Goal: Task Accomplishment & Management: Use online tool/utility

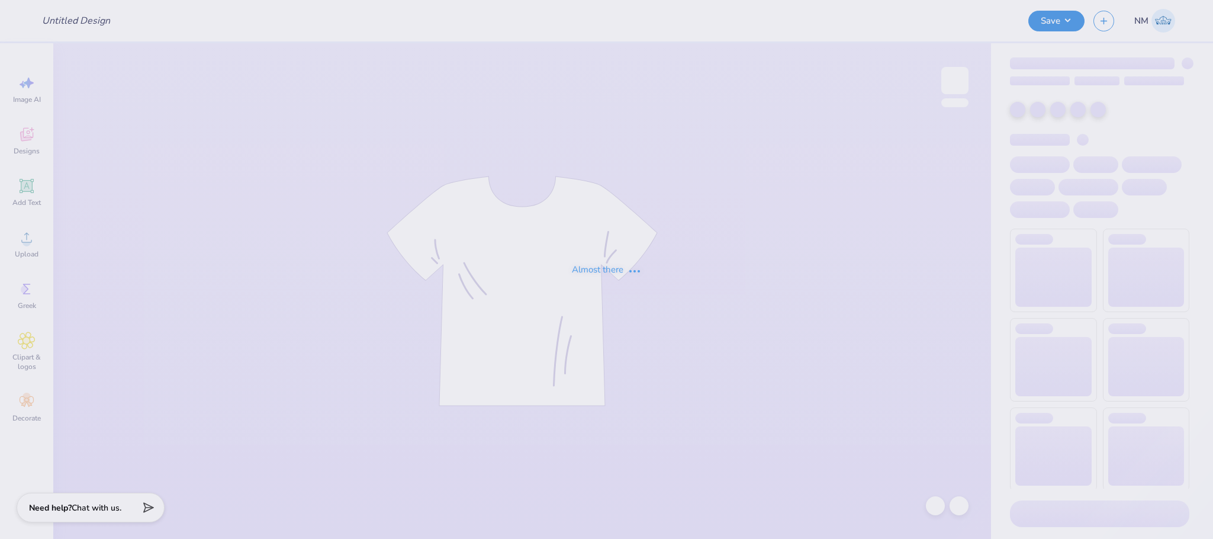
type input "Vocal Movements Concert Merch"
type input "DNZ FOUNDERS DAY"
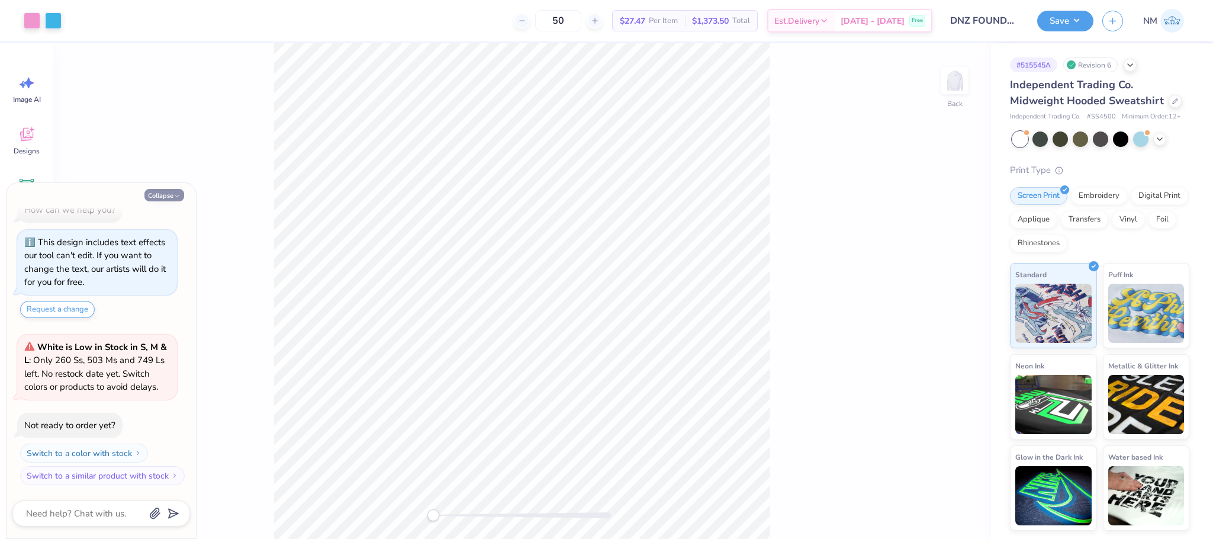
click at [169, 198] on button "Collapse" at bounding box center [164, 195] width 40 height 12
type textarea "x"
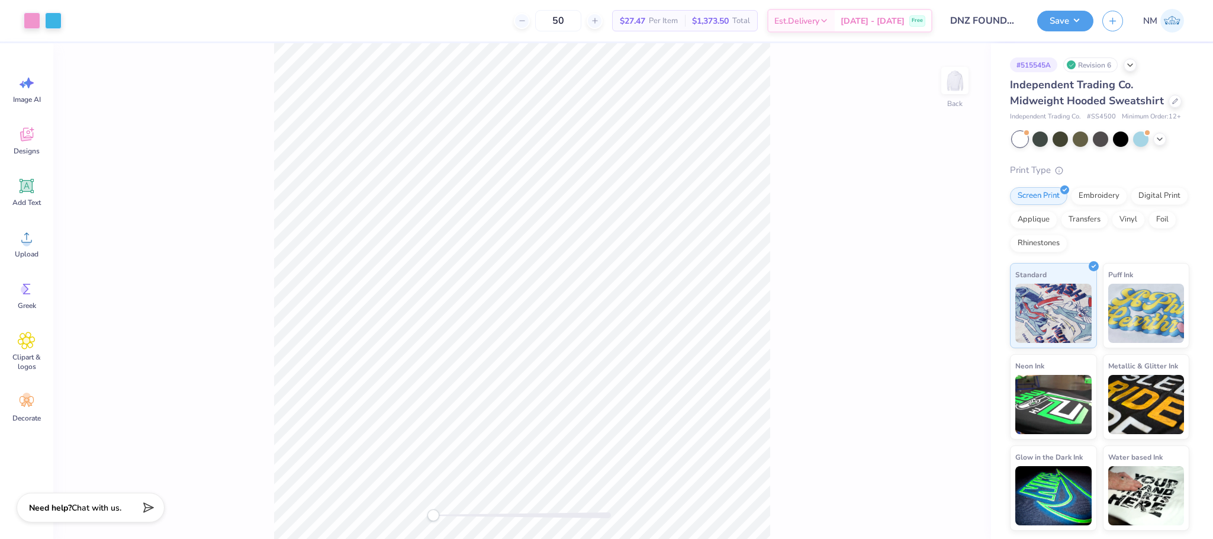
click at [413, 516] on div "Back" at bounding box center [522, 290] width 938 height 495
click at [15, 132] on div "Designs" at bounding box center [26, 140] width 43 height 44
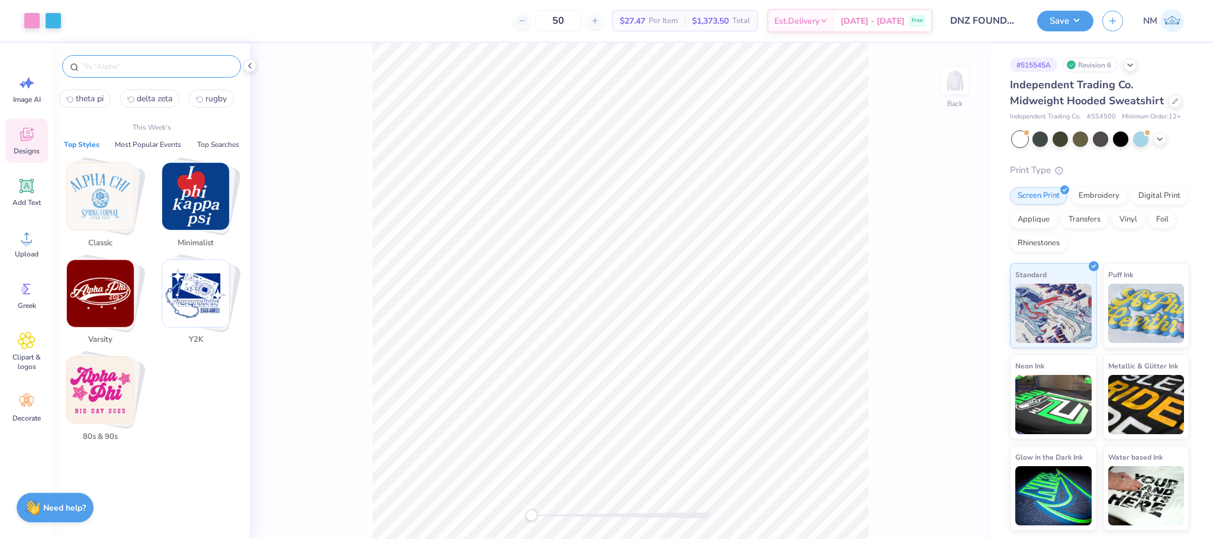
click at [144, 69] on input "text" at bounding box center [158, 66] width 152 height 12
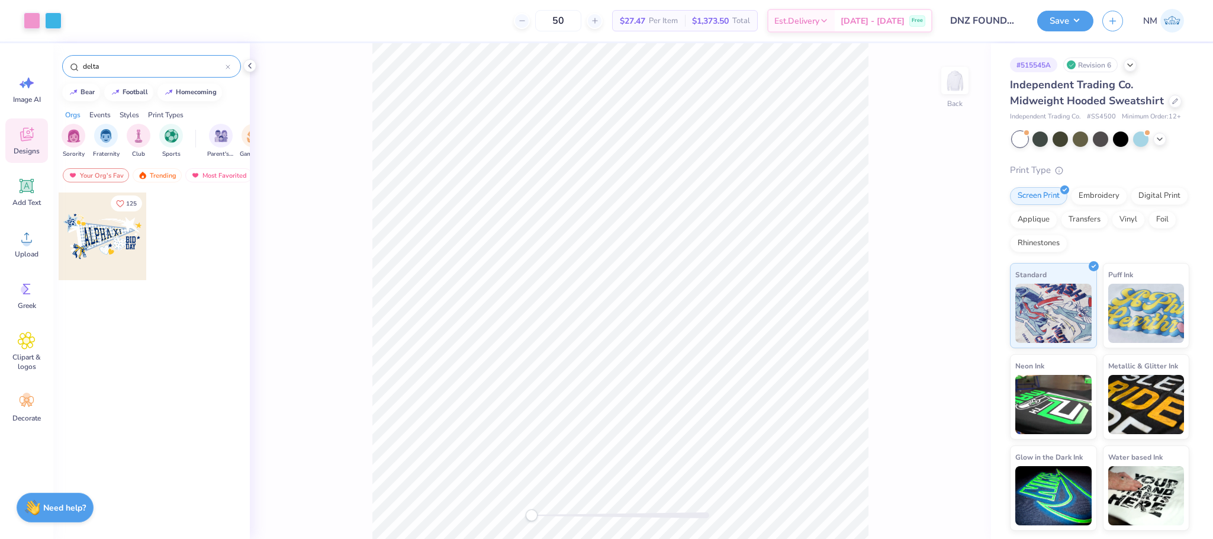
click at [143, 62] on input "delta" at bounding box center [154, 66] width 144 height 12
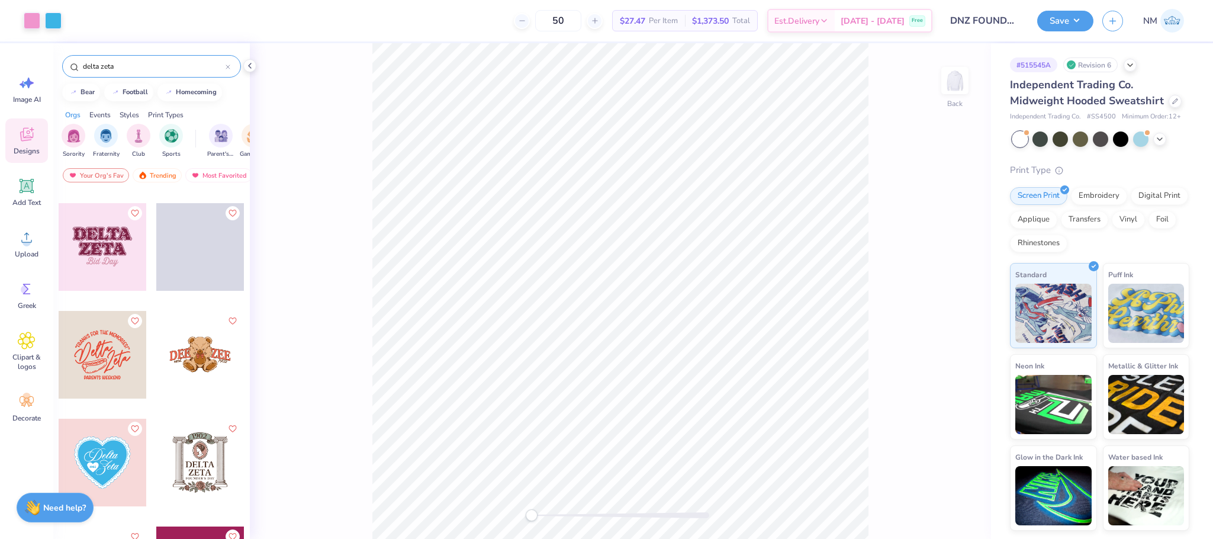
scroll to position [976, 0]
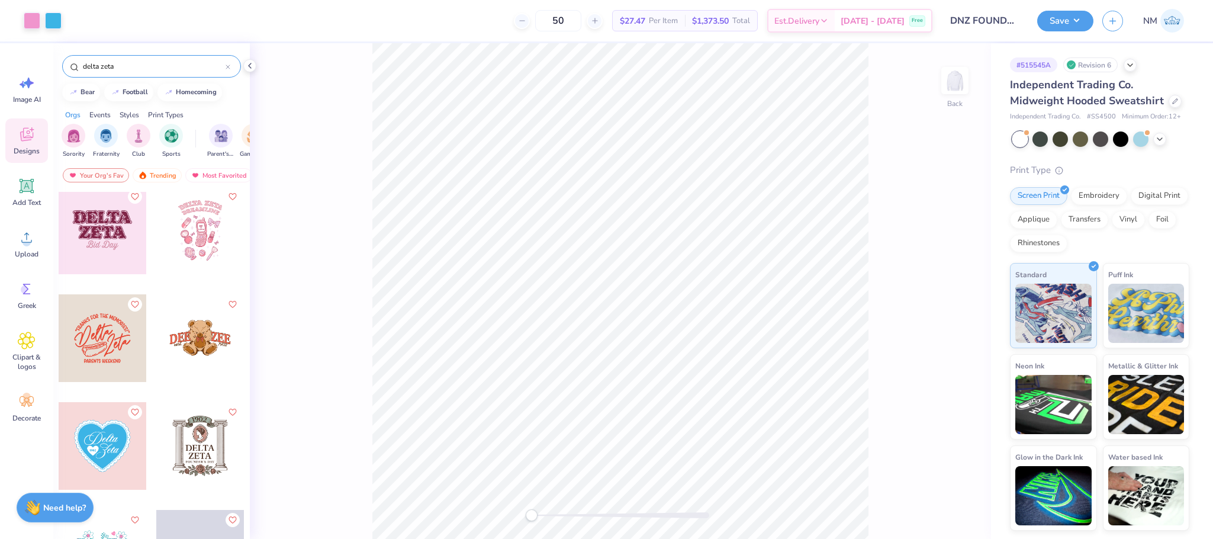
type input "delta zeta"
click at [221, 249] on div at bounding box center [200, 230] width 88 height 88
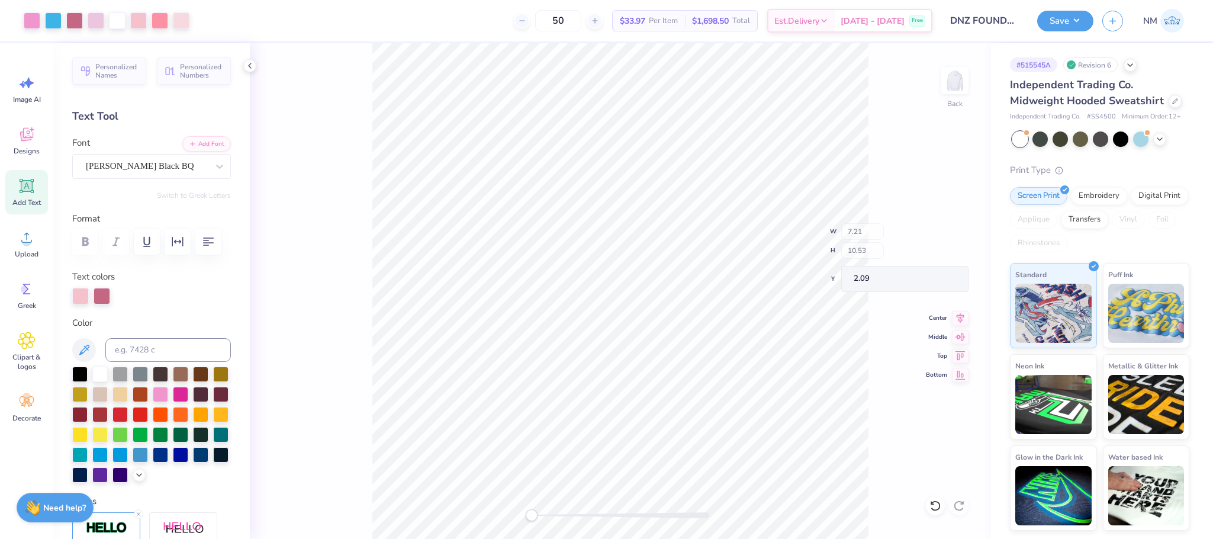
type input "7.21"
type input "10.53"
type input "2.63"
type input "8.46"
type input "9.51"
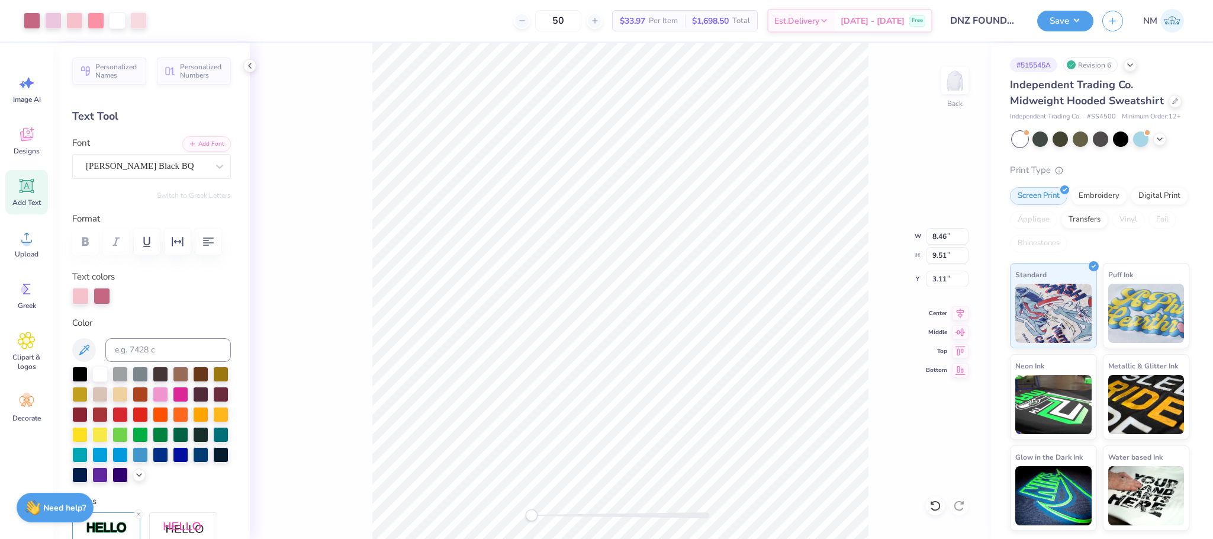
type input "3.11"
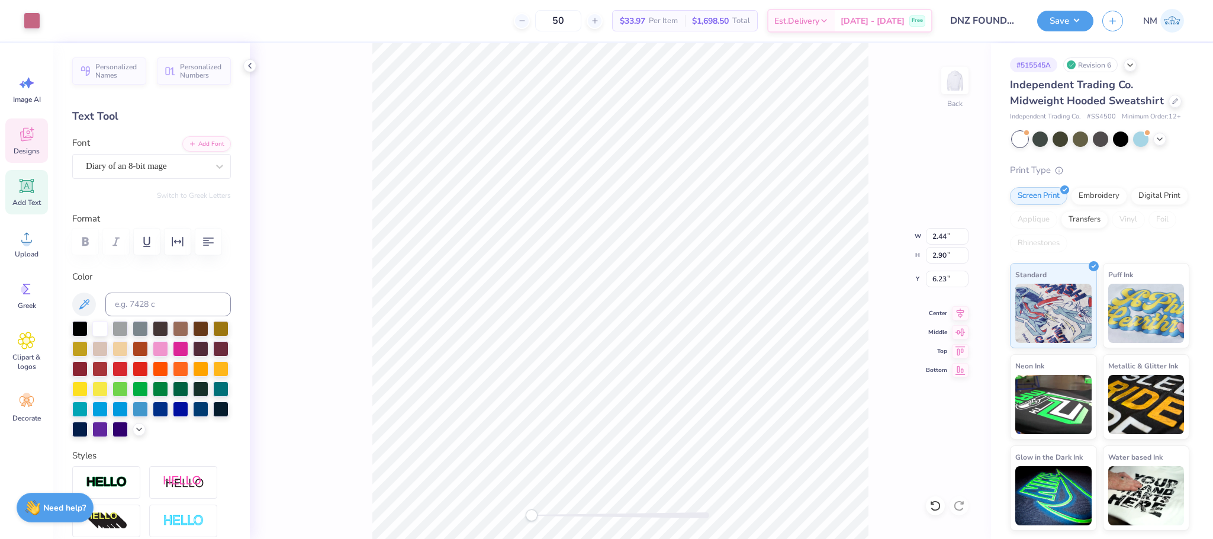
type input "1.96"
type input "1.92"
type input "7.01"
click at [936, 510] on icon at bounding box center [935, 505] width 10 height 11
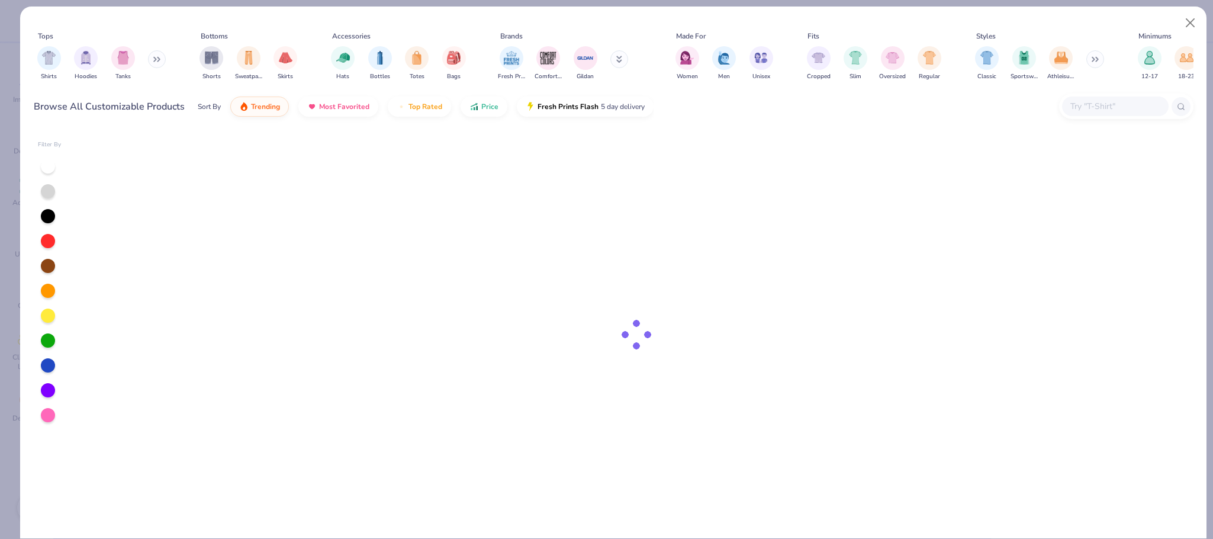
type input "Vocal Movements Concert Merch"
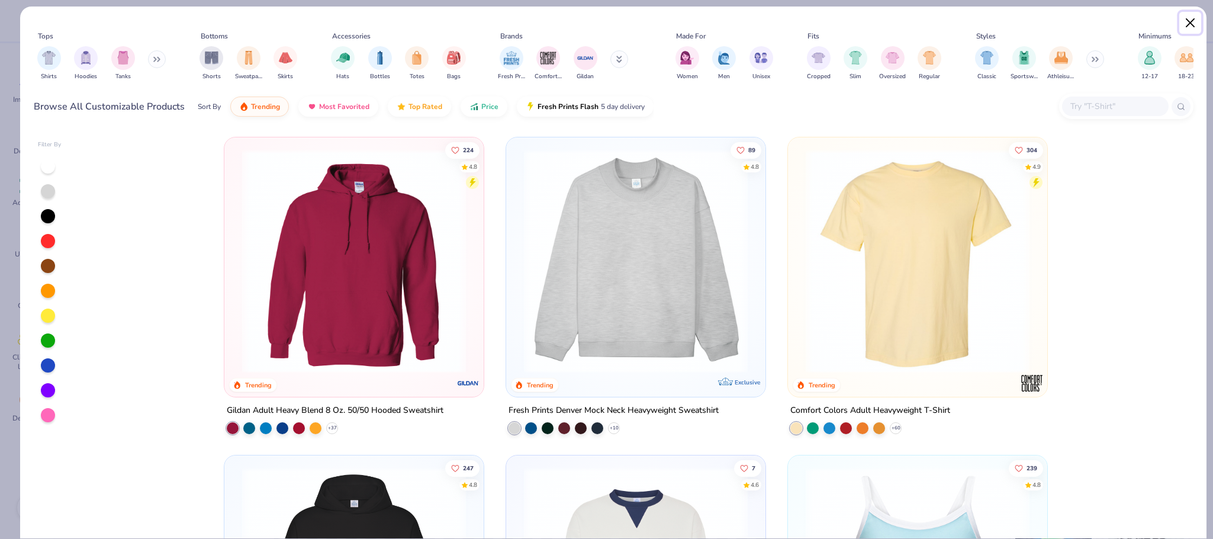
click at [1182, 22] on button "Close" at bounding box center [1190, 23] width 22 height 22
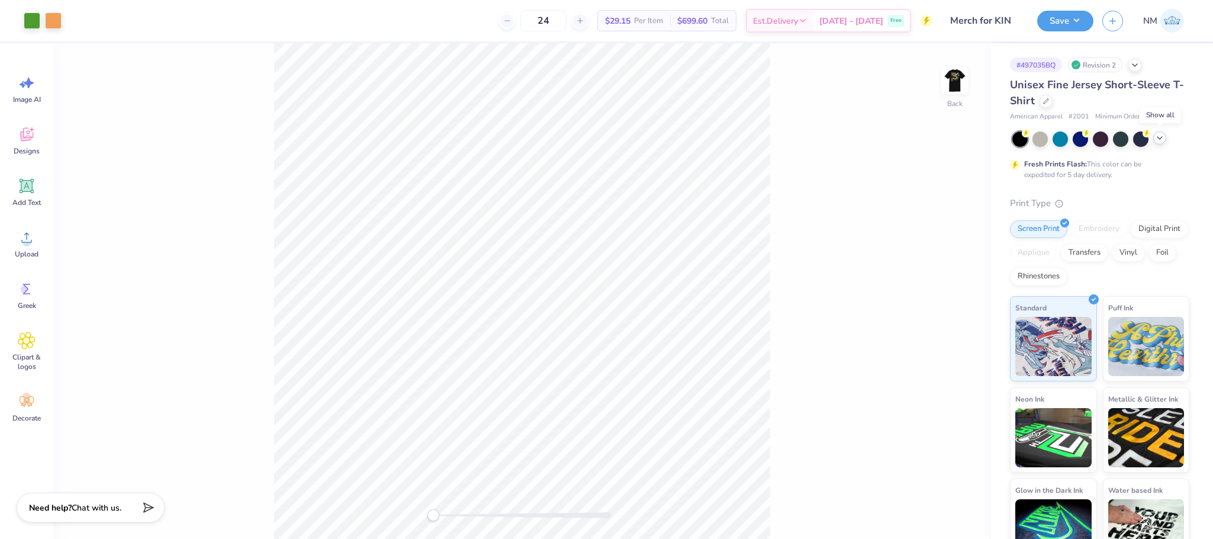
click at [1164, 140] on icon at bounding box center [1159, 137] width 9 height 9
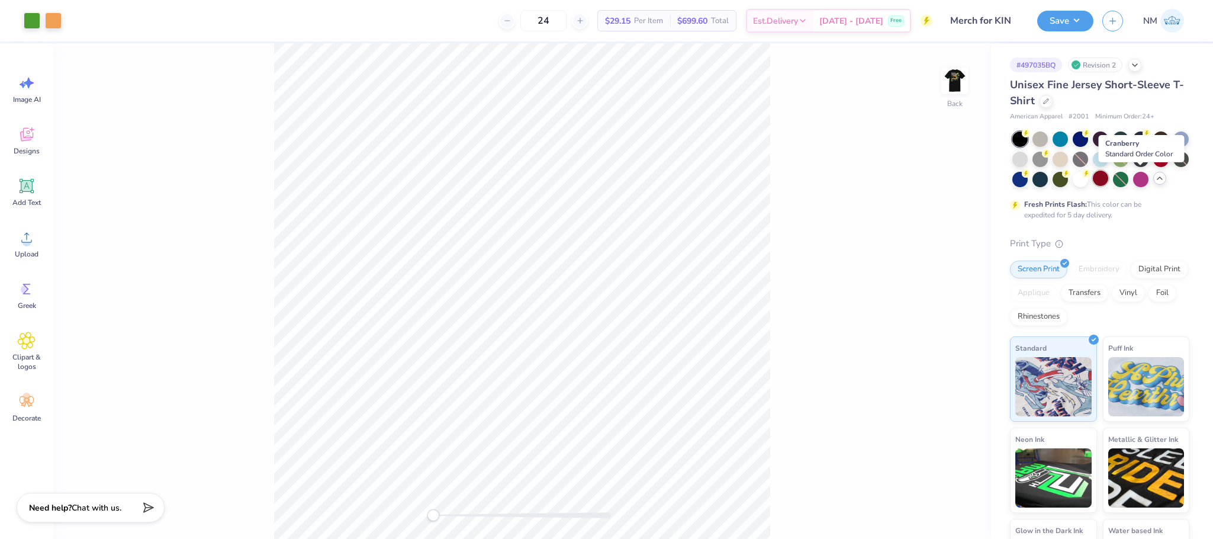
click at [1108, 176] on div at bounding box center [1100, 177] width 15 height 15
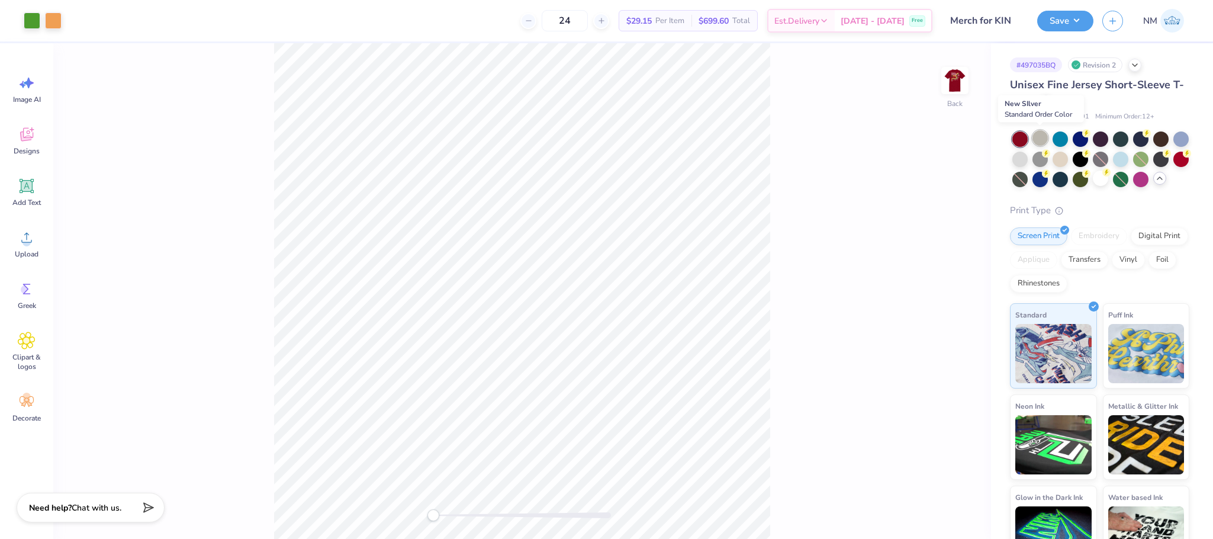
click at [1041, 137] on div at bounding box center [1039, 137] width 15 height 15
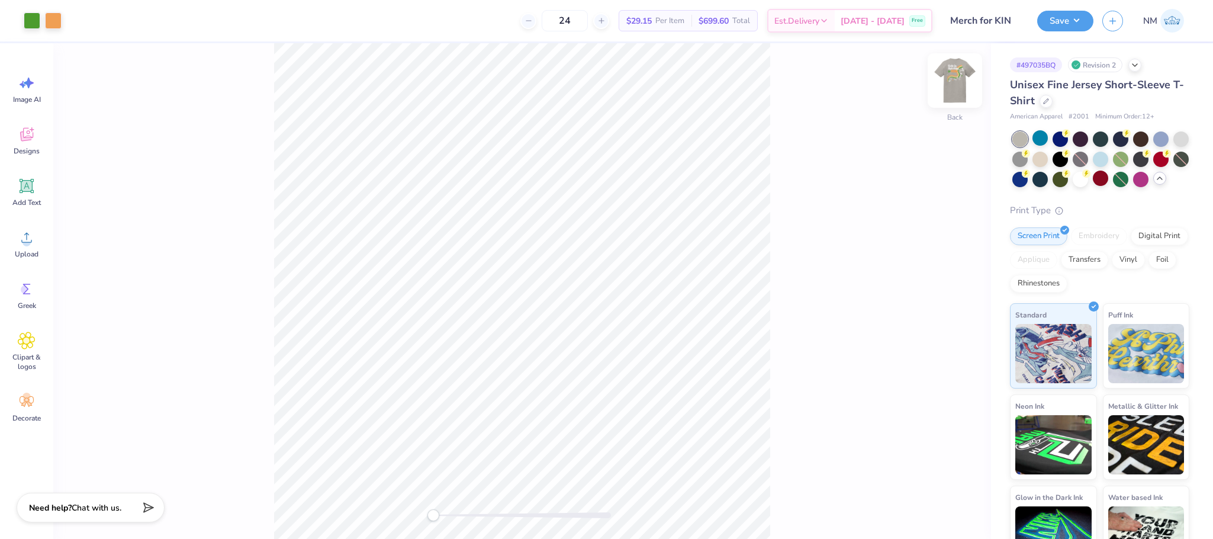
click at [957, 89] on img at bounding box center [954, 80] width 47 height 47
click at [1060, 28] on button "Save" at bounding box center [1065, 19] width 56 height 21
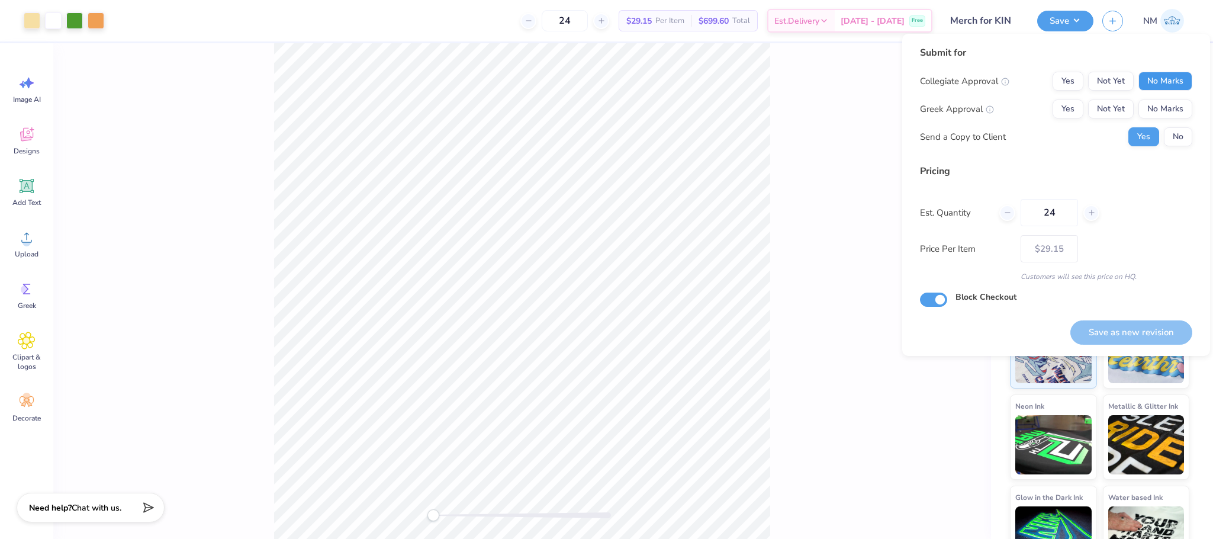
click at [1165, 73] on button "No Marks" at bounding box center [1165, 81] width 54 height 19
click at [1167, 101] on button "No Marks" at bounding box center [1165, 108] width 54 height 19
click at [1128, 322] on button "Save as new revision" at bounding box center [1131, 332] width 122 height 24
type input "$29.15"
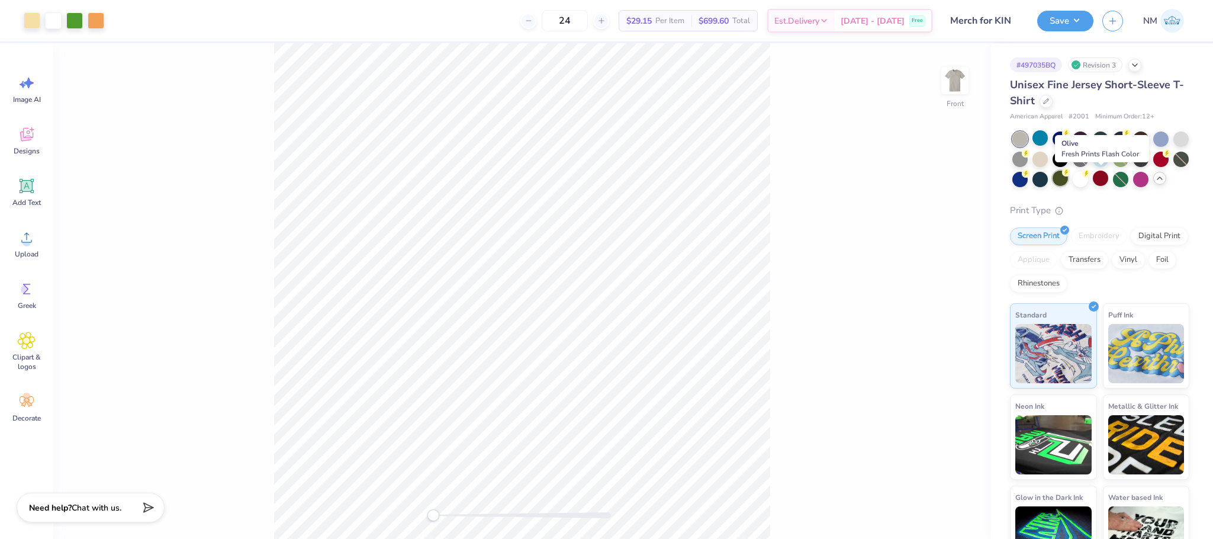
click at [1068, 179] on div at bounding box center [1059, 177] width 15 height 15
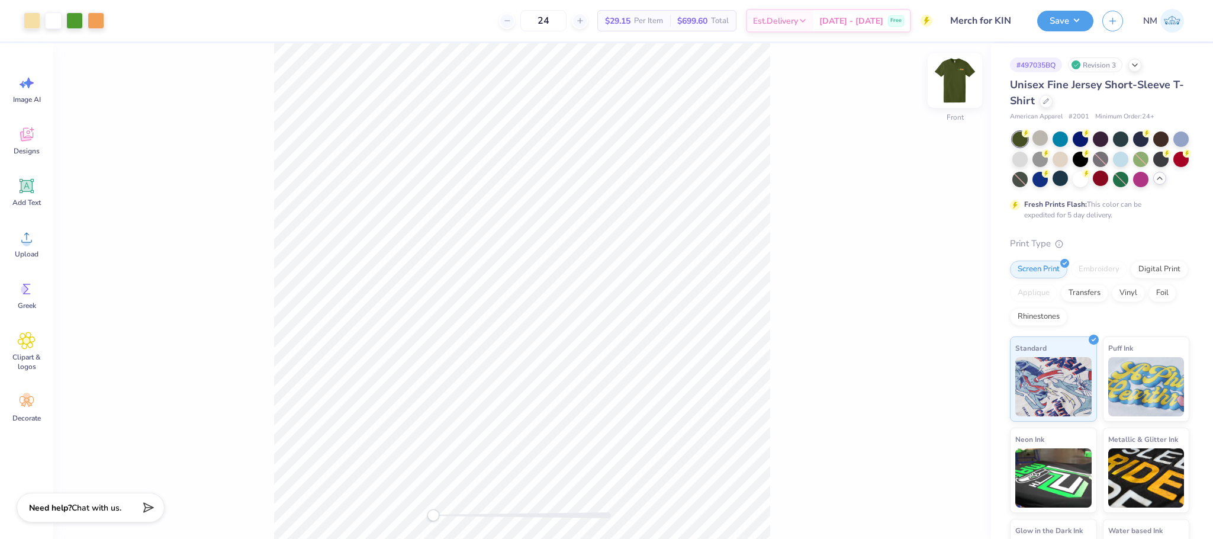
click at [963, 92] on img at bounding box center [954, 80] width 47 height 47
click at [1055, 24] on button "Save" at bounding box center [1065, 19] width 56 height 21
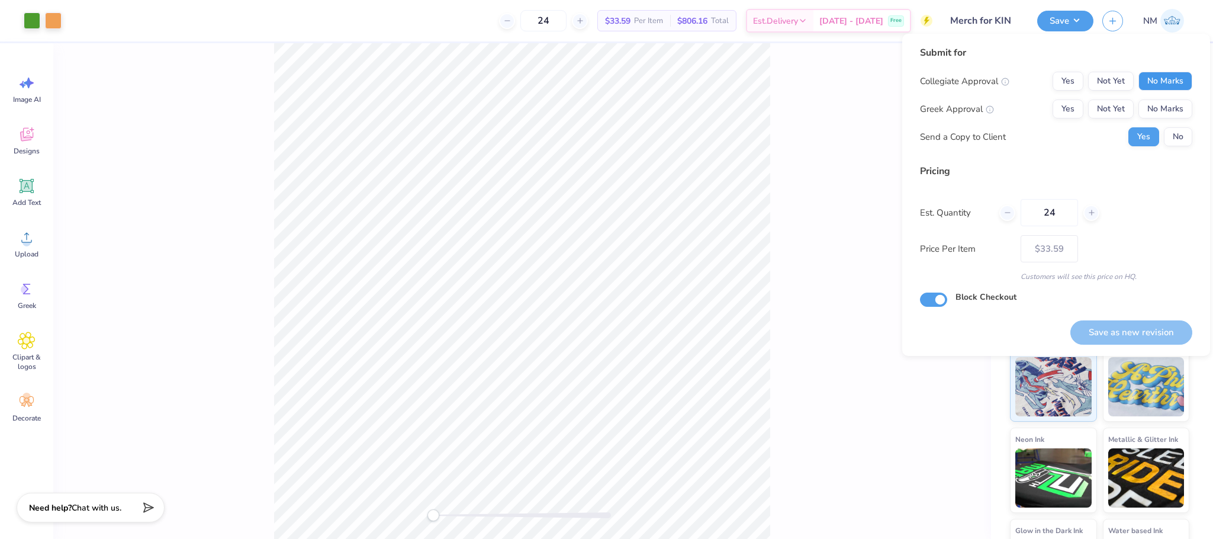
click at [1185, 84] on button "No Marks" at bounding box center [1165, 81] width 54 height 19
click at [1170, 102] on button "No Marks" at bounding box center [1165, 108] width 54 height 19
click at [1126, 327] on button "Save as new revision" at bounding box center [1131, 332] width 122 height 24
type input "$33.59"
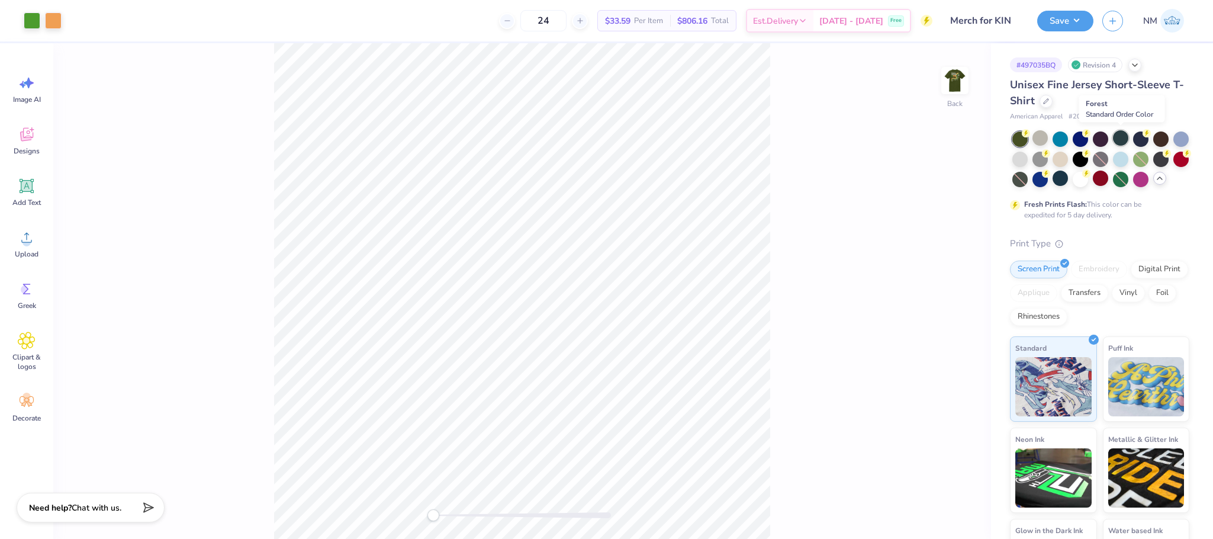
click at [1119, 143] on div at bounding box center [1120, 137] width 15 height 15
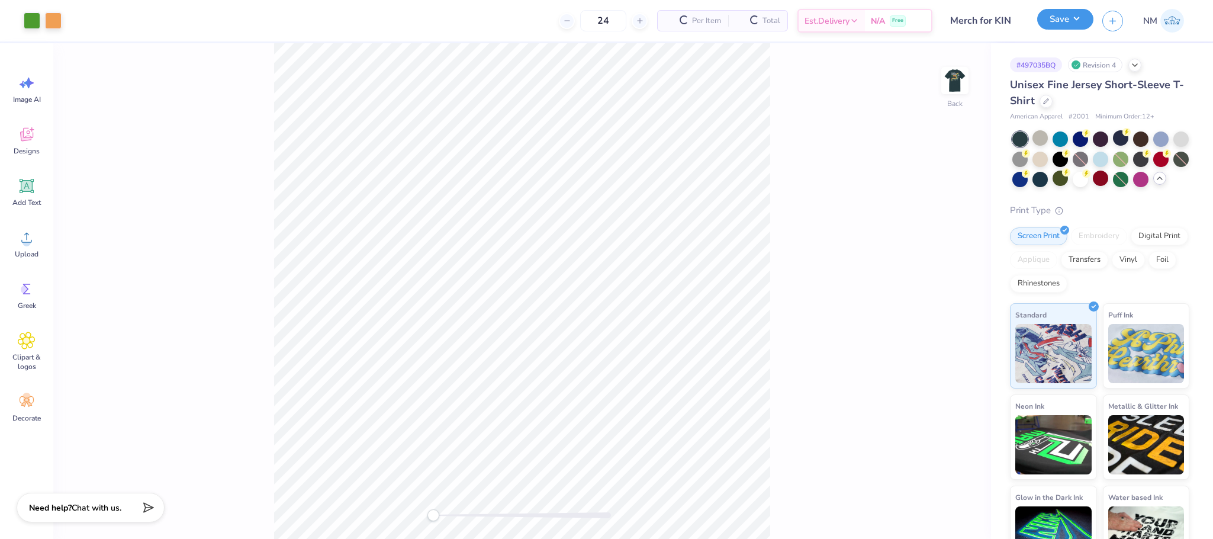
click at [1064, 20] on button "Save" at bounding box center [1065, 19] width 56 height 21
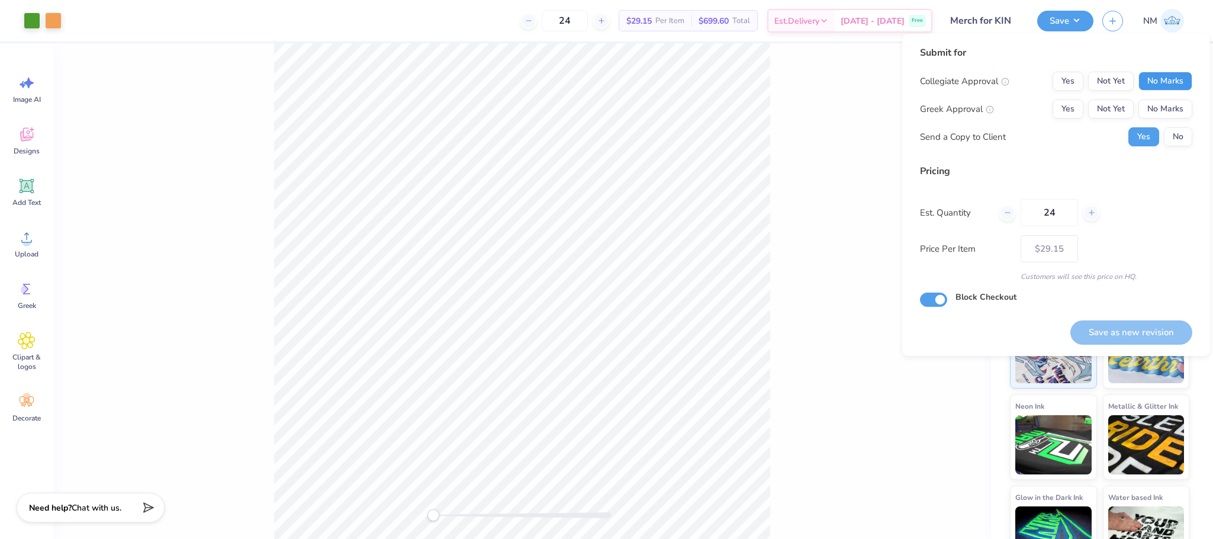
click at [1178, 75] on button "No Marks" at bounding box center [1165, 81] width 54 height 19
click at [1178, 100] on button "No Marks" at bounding box center [1165, 108] width 54 height 19
click at [1113, 329] on button "Save as new revision" at bounding box center [1131, 332] width 122 height 24
type input "$29.15"
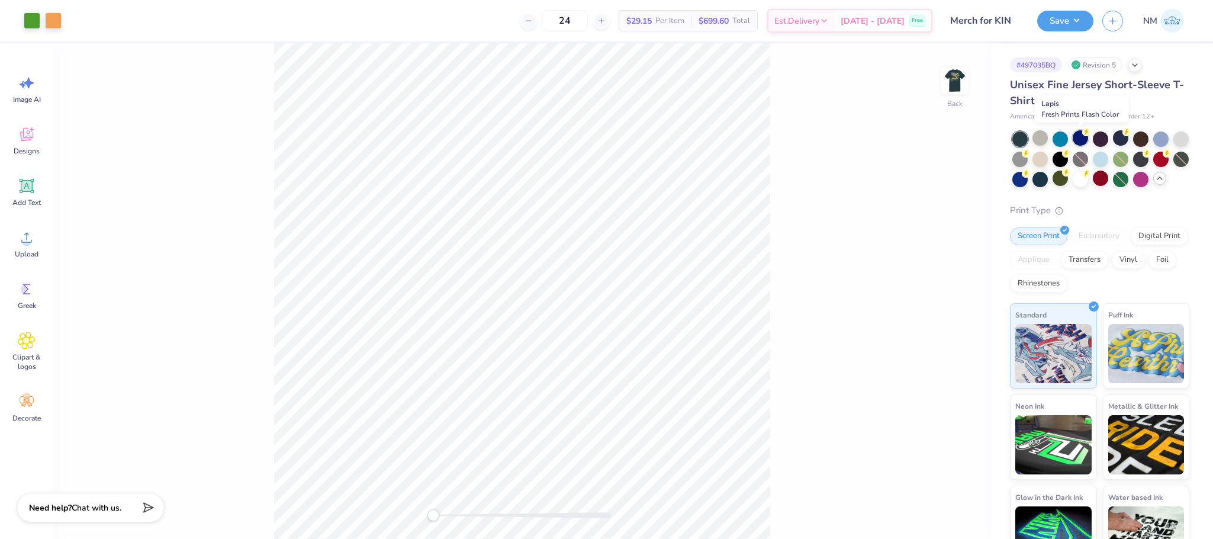
click at [1087, 137] on div at bounding box center [1080, 137] width 15 height 15
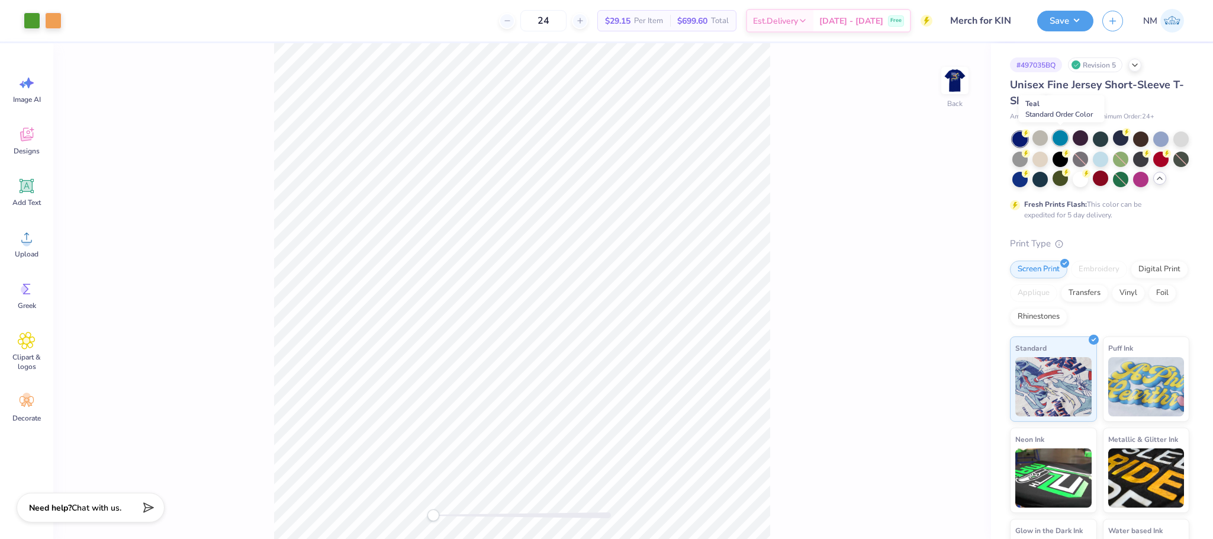
click at [1058, 133] on div at bounding box center [1059, 137] width 15 height 15
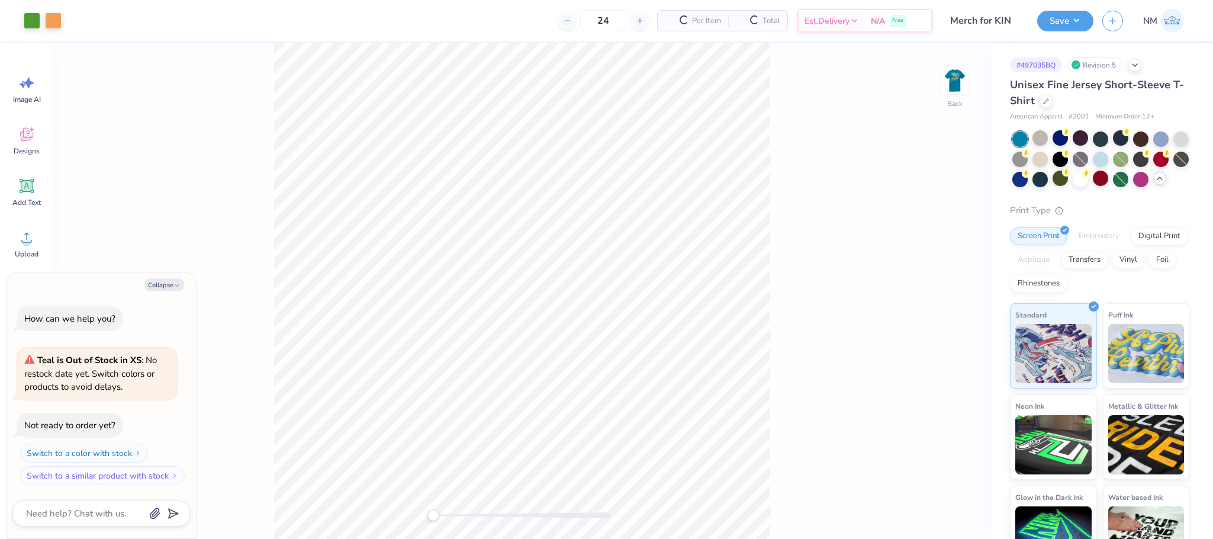
scroll to position [65, 0]
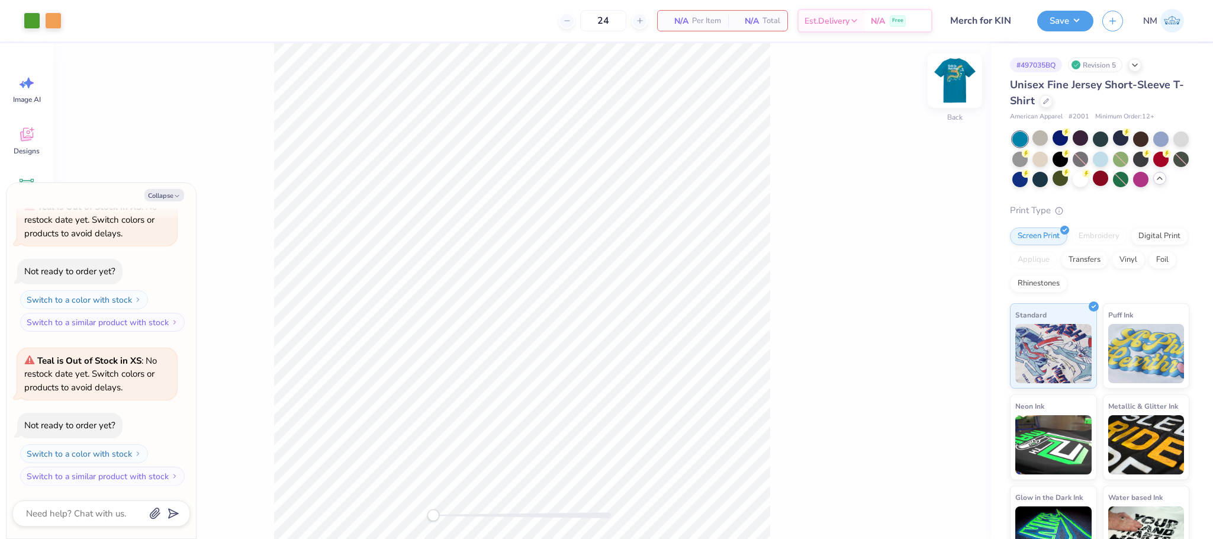
click at [958, 84] on img at bounding box center [954, 80] width 47 height 47
click at [153, 190] on button "Collapse" at bounding box center [164, 195] width 40 height 12
type textarea "x"
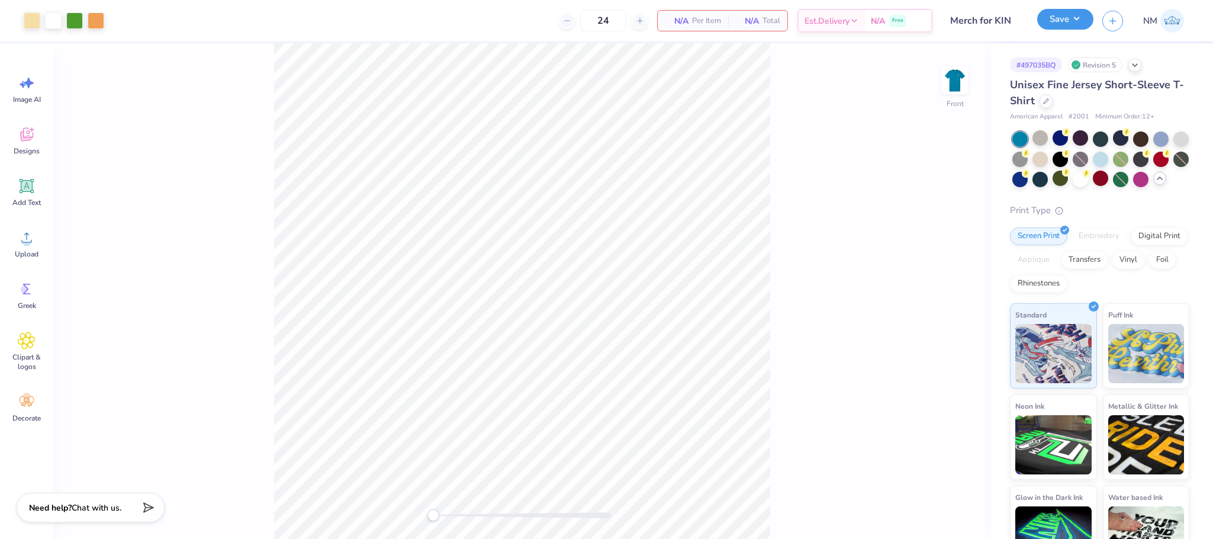
click at [1073, 20] on button "Save" at bounding box center [1065, 19] width 56 height 21
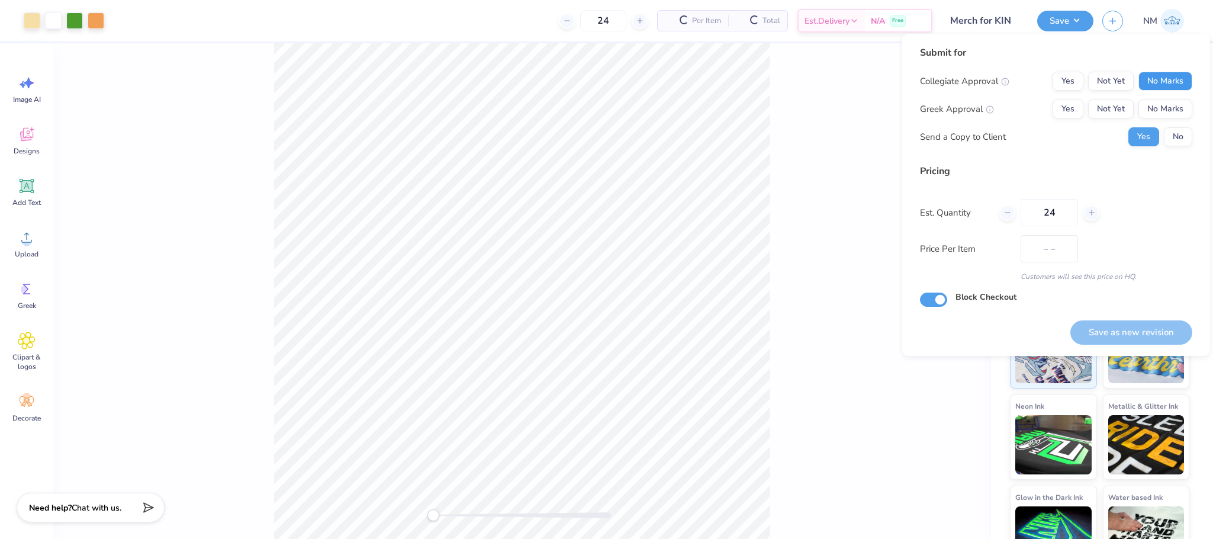
click at [1151, 75] on button "No Marks" at bounding box center [1165, 81] width 54 height 19
click at [1160, 107] on button "No Marks" at bounding box center [1165, 108] width 54 height 19
click at [1114, 327] on button "Save as new revision" at bounding box center [1131, 332] width 122 height 24
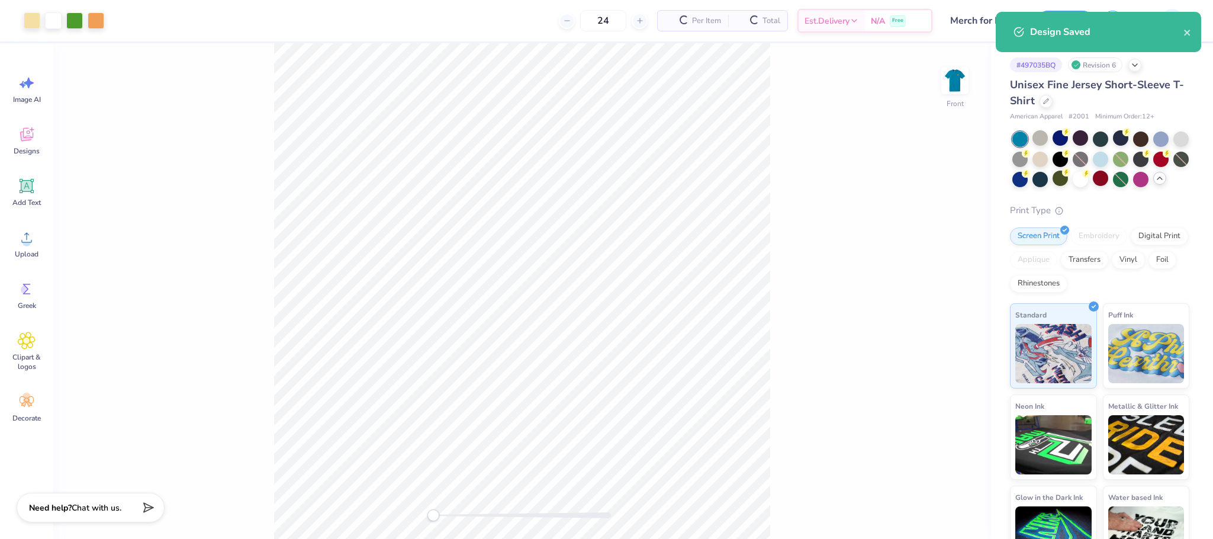
type input "$NaN"
type input "0"
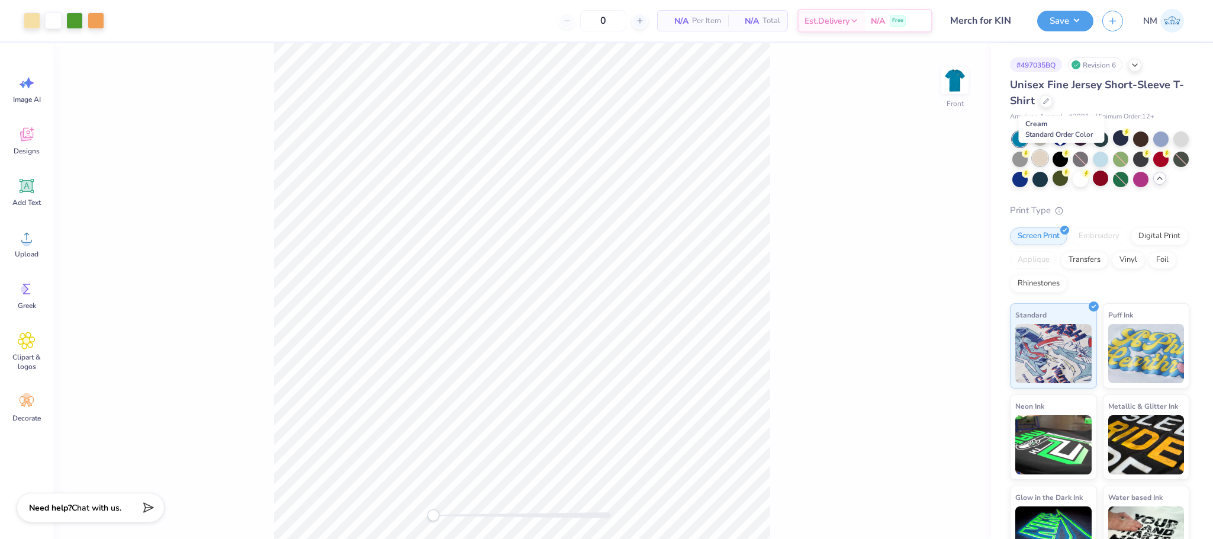
click at [1048, 153] on div at bounding box center [1039, 157] width 15 height 15
click at [1108, 160] on div at bounding box center [1100, 157] width 15 height 15
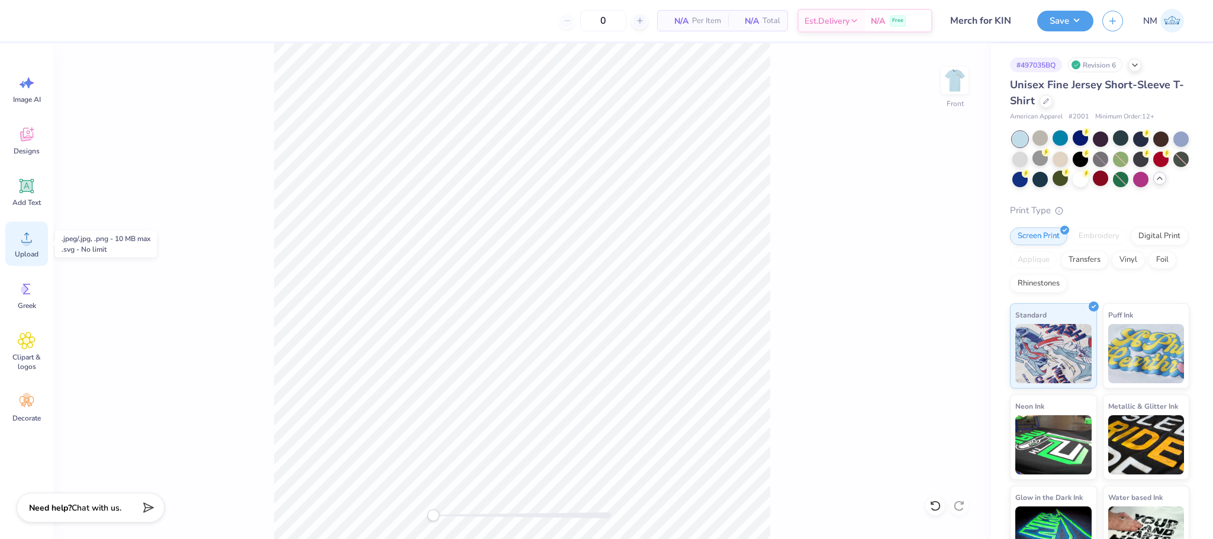
click at [30, 242] on circle at bounding box center [26, 242] width 8 height 8
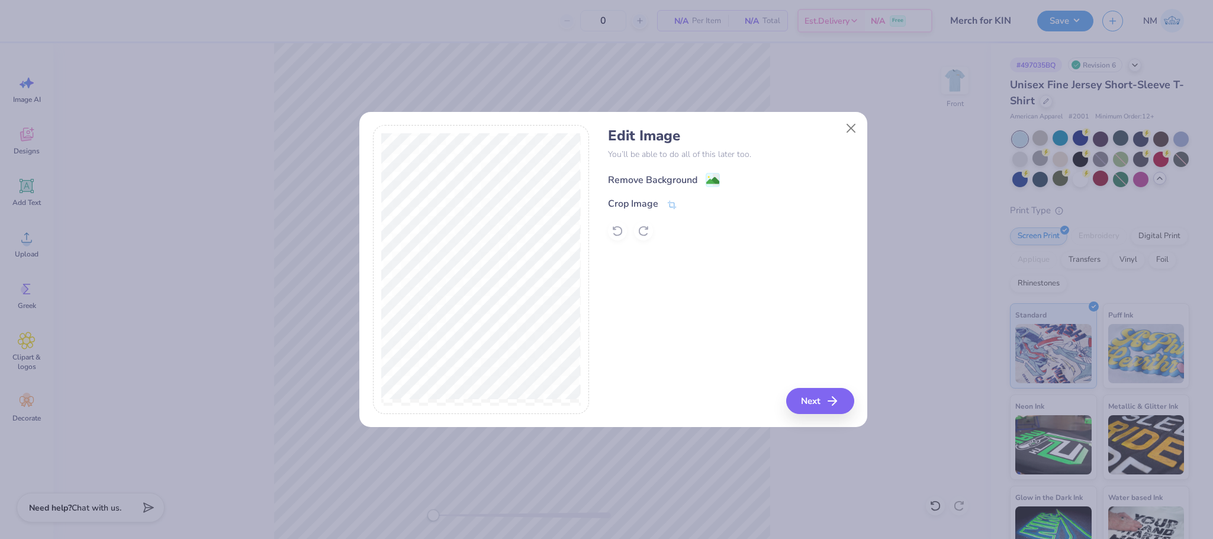
click at [710, 182] on image at bounding box center [712, 180] width 13 height 13
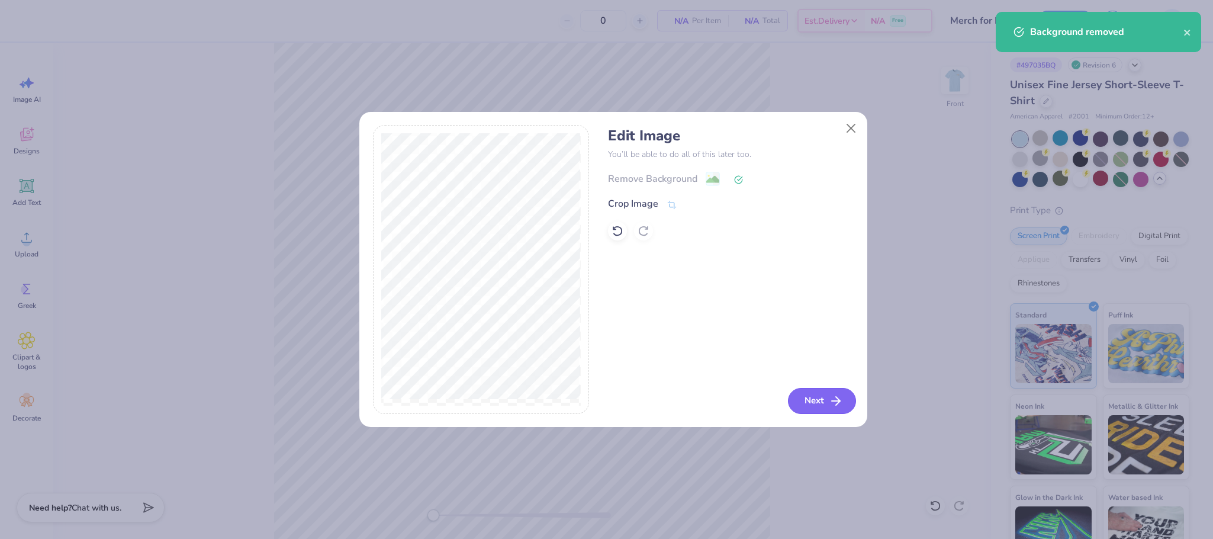
click at [833, 405] on icon "button" at bounding box center [836, 401] width 14 height 14
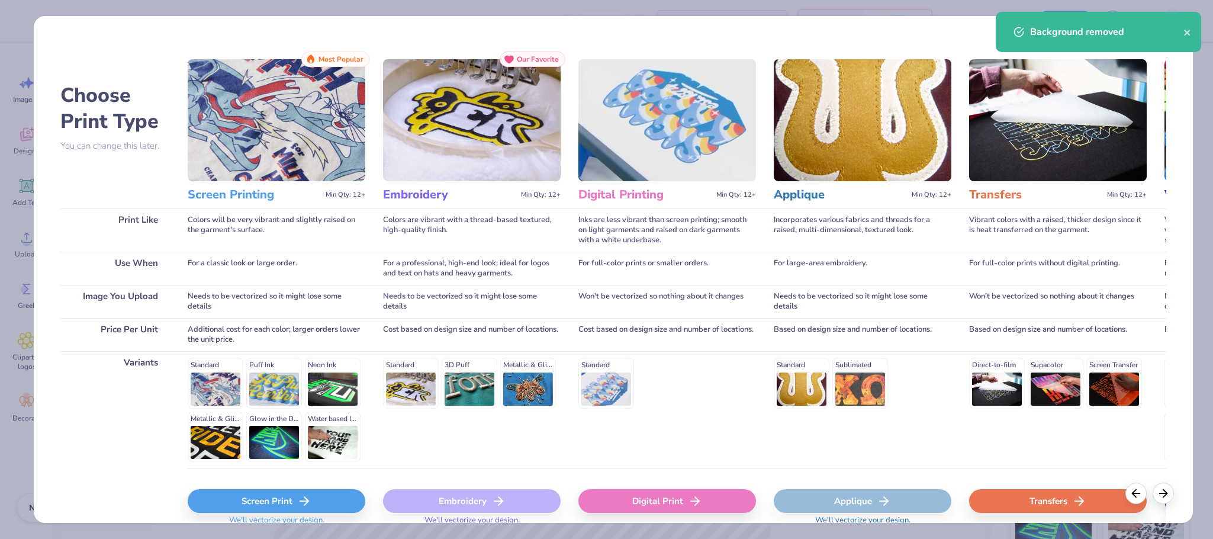
click at [279, 504] on div "Screen Print" at bounding box center [277, 501] width 178 height 24
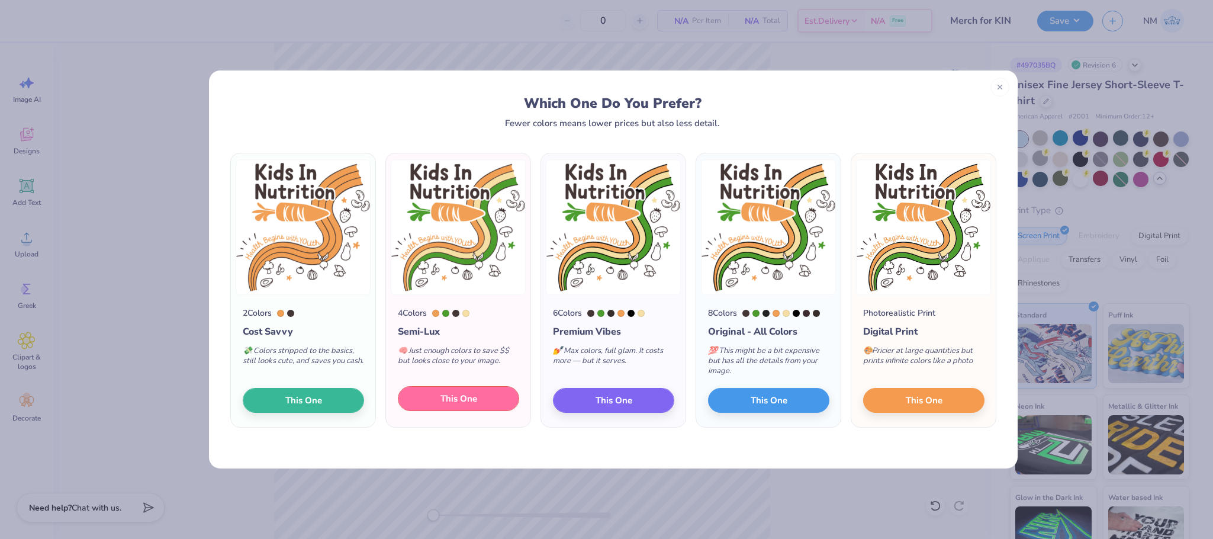
click at [444, 401] on span "This One" at bounding box center [458, 399] width 37 height 14
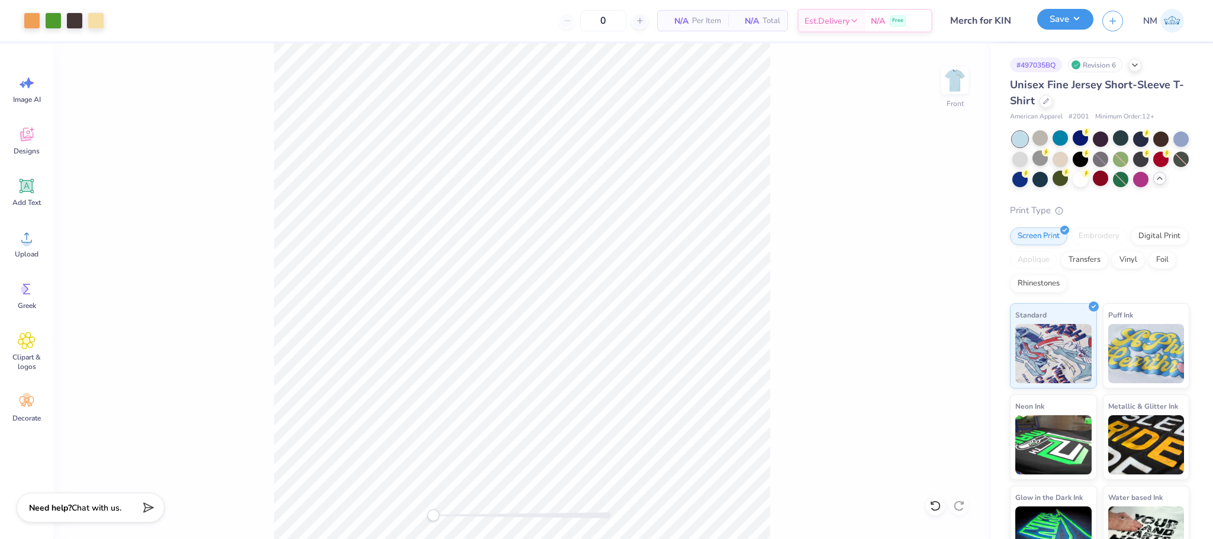
click at [1061, 22] on button "Save" at bounding box center [1065, 19] width 56 height 21
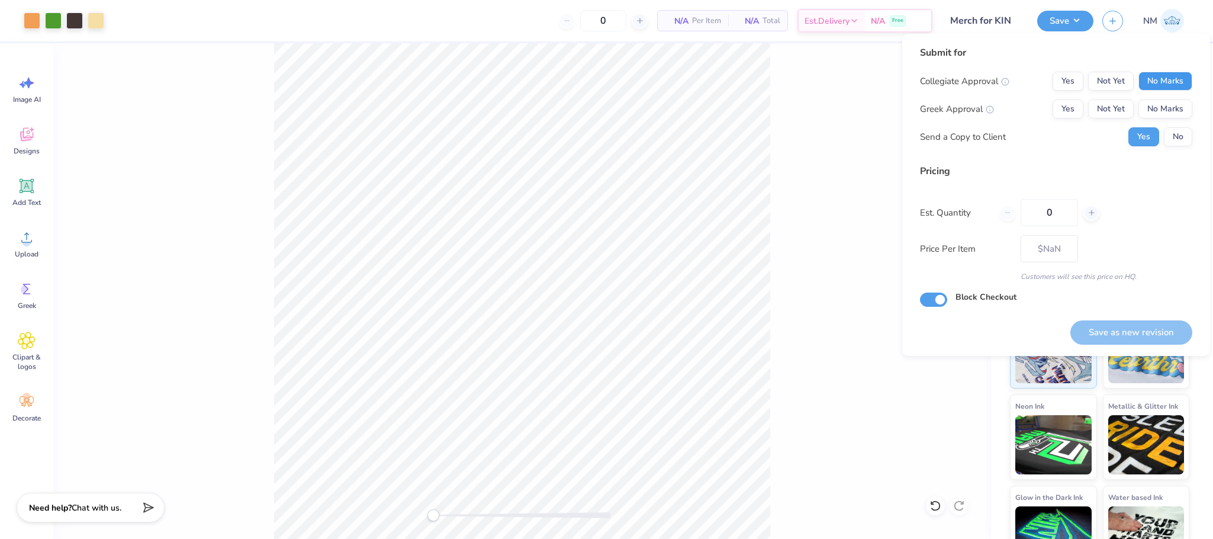
click at [1169, 82] on button "No Marks" at bounding box center [1165, 81] width 54 height 19
click at [1166, 104] on button "No Marks" at bounding box center [1165, 108] width 54 height 19
click at [1061, 210] on input "0" at bounding box center [1049, 212] width 57 height 27
type input "60"
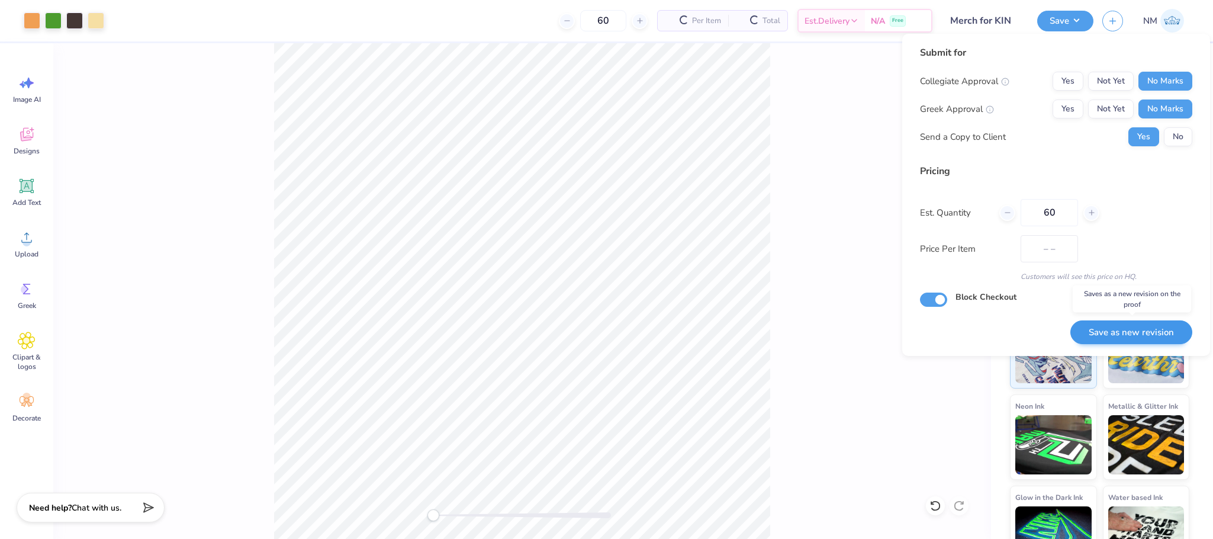
type input "$20.58"
type input "60"
click at [1115, 326] on button "Save as new revision" at bounding box center [1131, 332] width 122 height 24
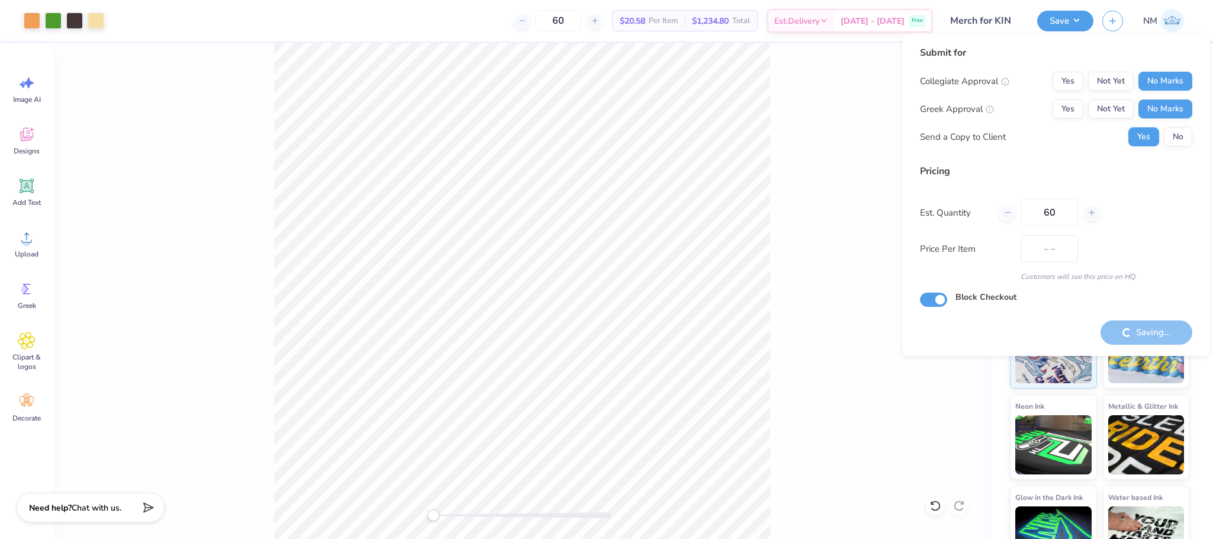
type input "$20.58"
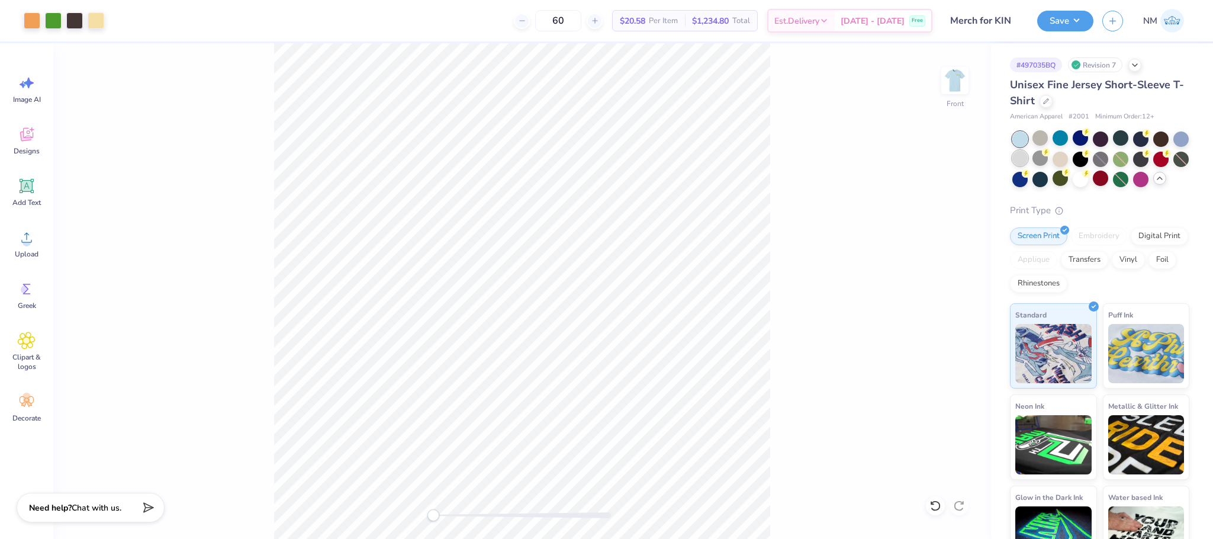
click at [1028, 160] on div at bounding box center [1019, 157] width 15 height 15
click at [1160, 136] on div at bounding box center [1160, 137] width 15 height 15
click at [1048, 156] on div at bounding box center [1039, 157] width 15 height 15
click at [1063, 22] on button "Save" at bounding box center [1065, 19] width 56 height 21
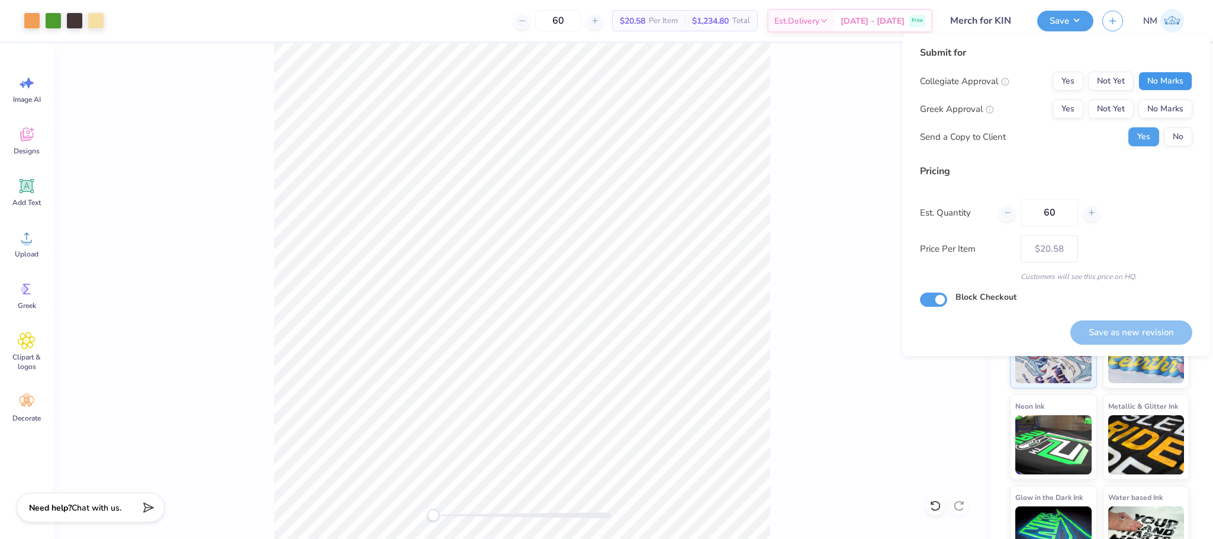
click at [1158, 82] on button "No Marks" at bounding box center [1165, 81] width 54 height 19
click at [1165, 101] on button "No Marks" at bounding box center [1165, 108] width 54 height 19
click at [1116, 326] on button "Save as new revision" at bounding box center [1131, 332] width 122 height 24
type input "$20.58"
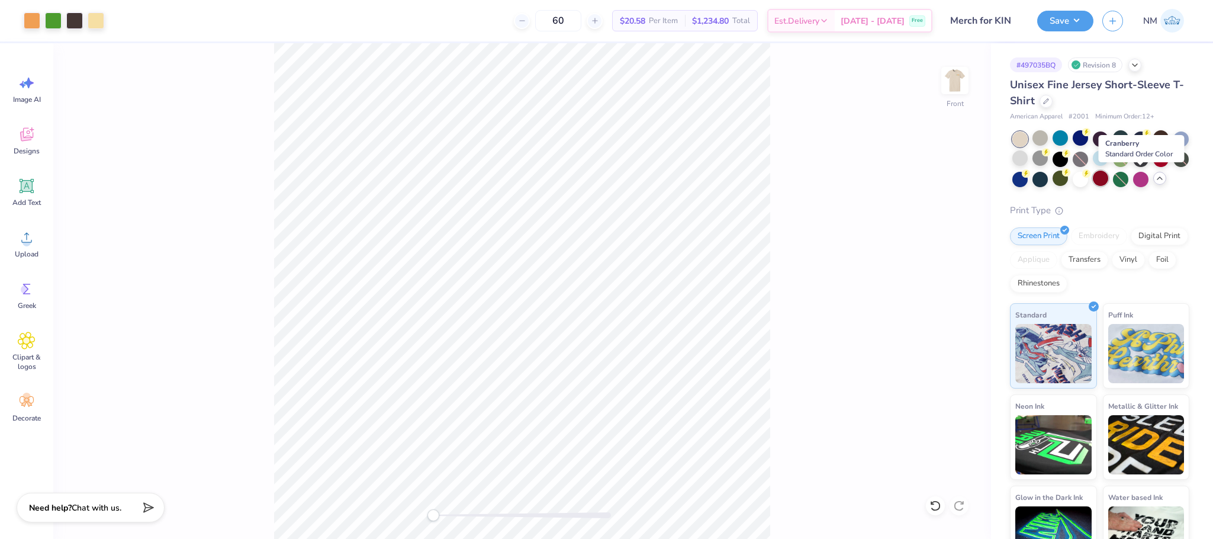
click at [1108, 178] on div at bounding box center [1100, 177] width 15 height 15
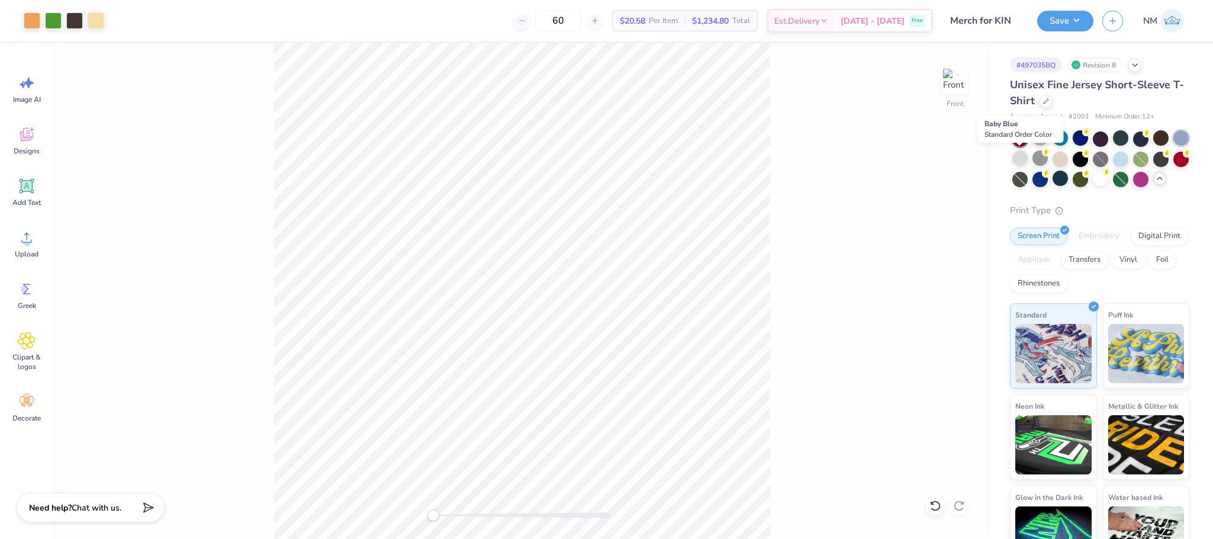
click at [1173, 146] on div at bounding box center [1180, 137] width 15 height 15
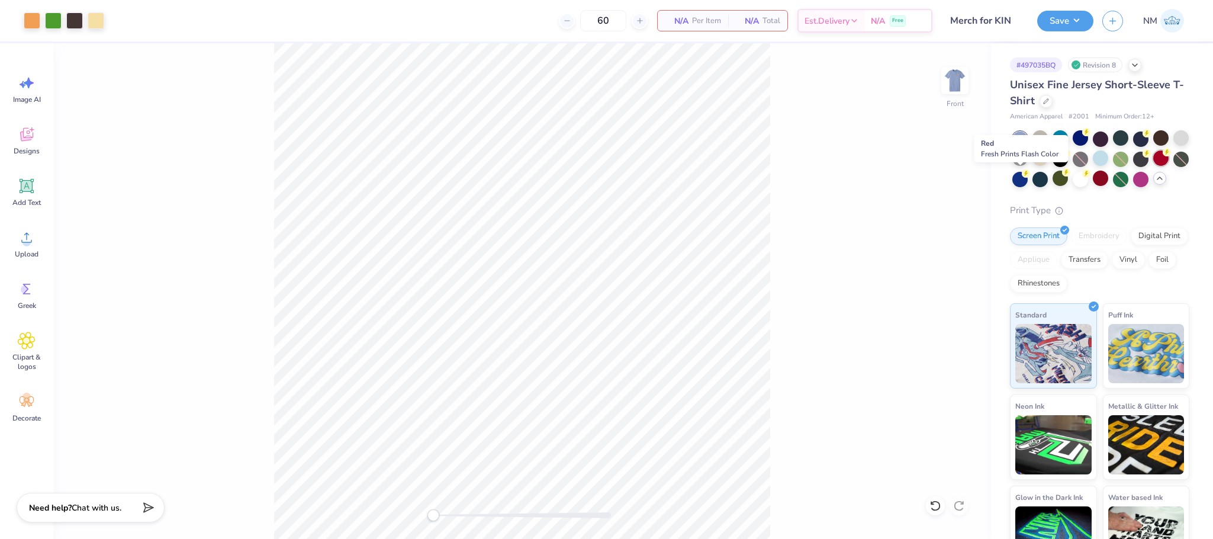
click at [1153, 166] on div at bounding box center [1160, 157] width 15 height 15
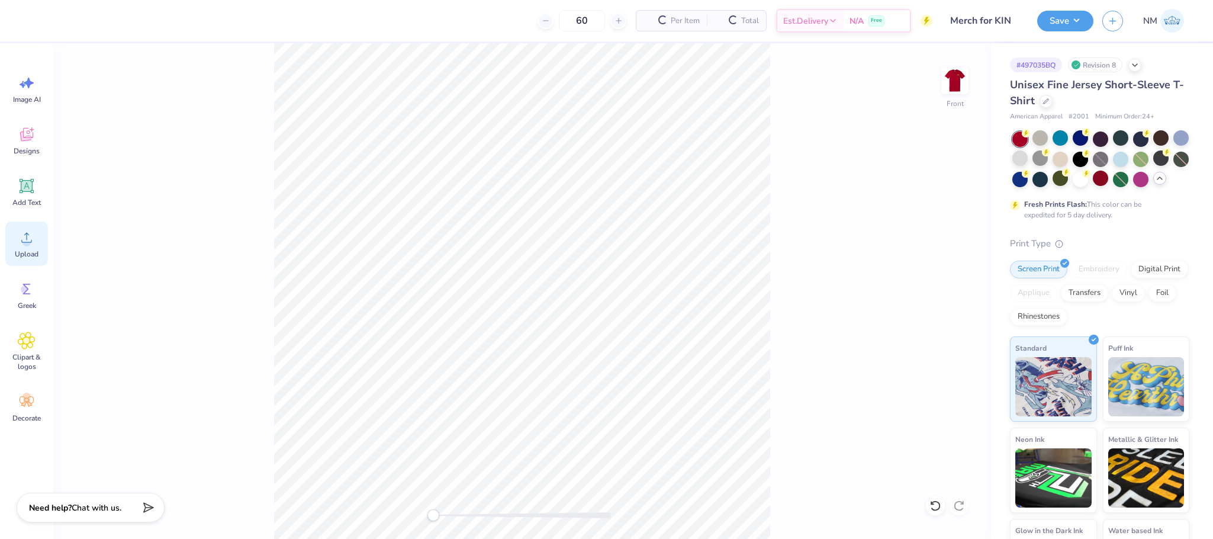
click at [25, 234] on icon at bounding box center [27, 237] width 18 height 18
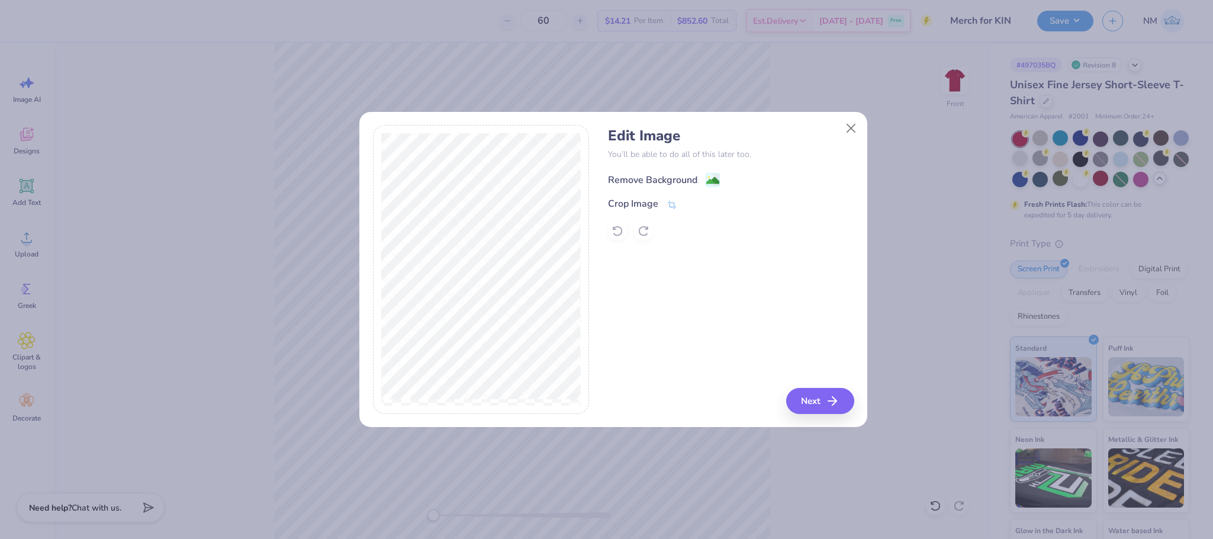
click at [708, 176] on circle at bounding box center [709, 177] width 2 height 2
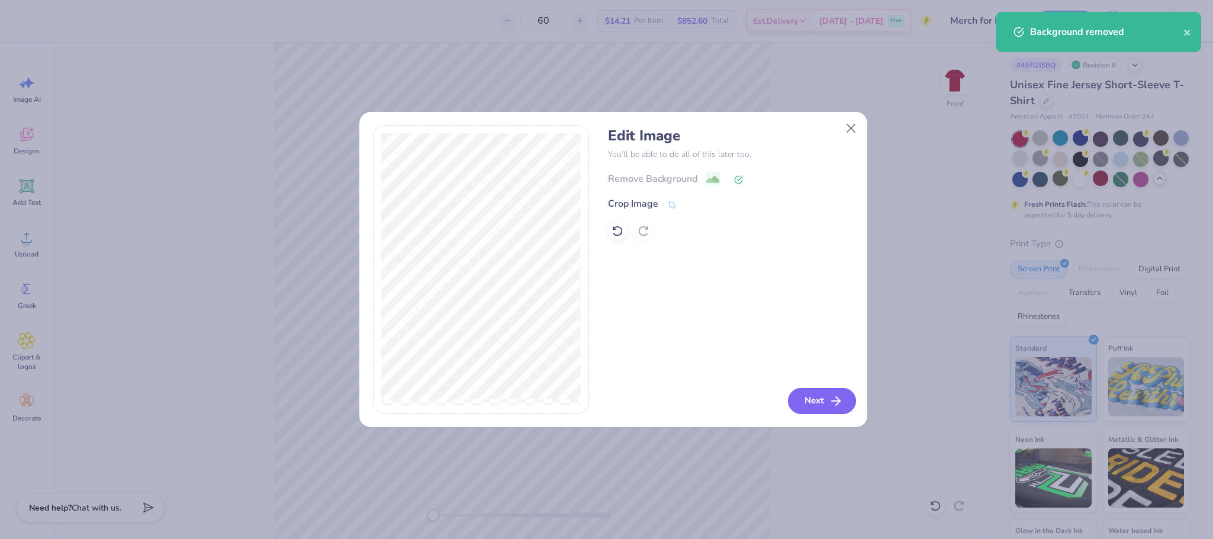
click at [825, 393] on button "Next" at bounding box center [822, 401] width 68 height 26
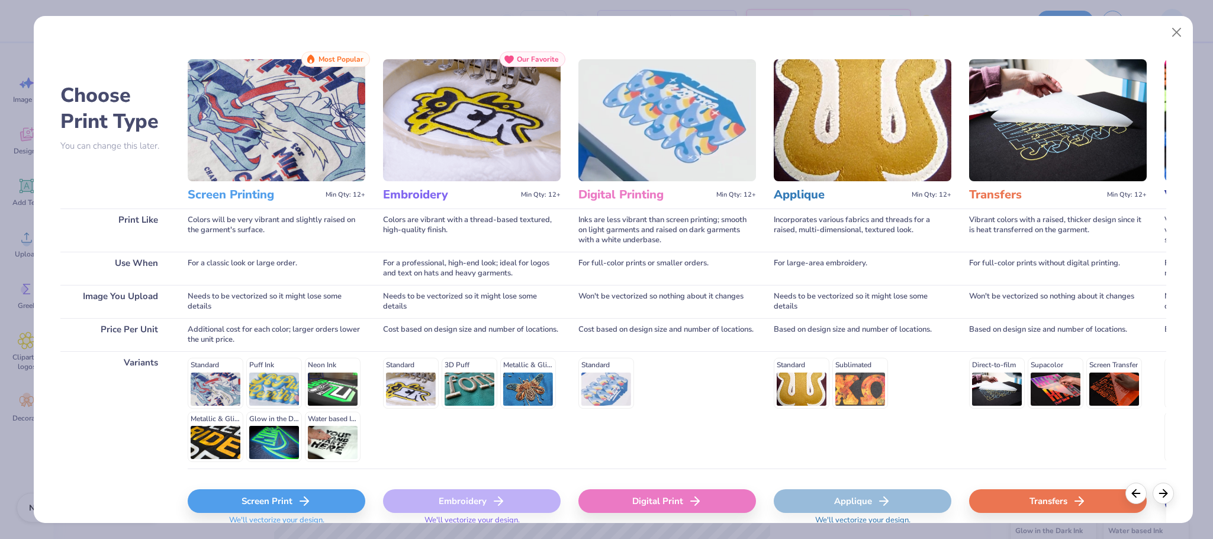
click at [282, 497] on div "Screen Print" at bounding box center [277, 501] width 178 height 24
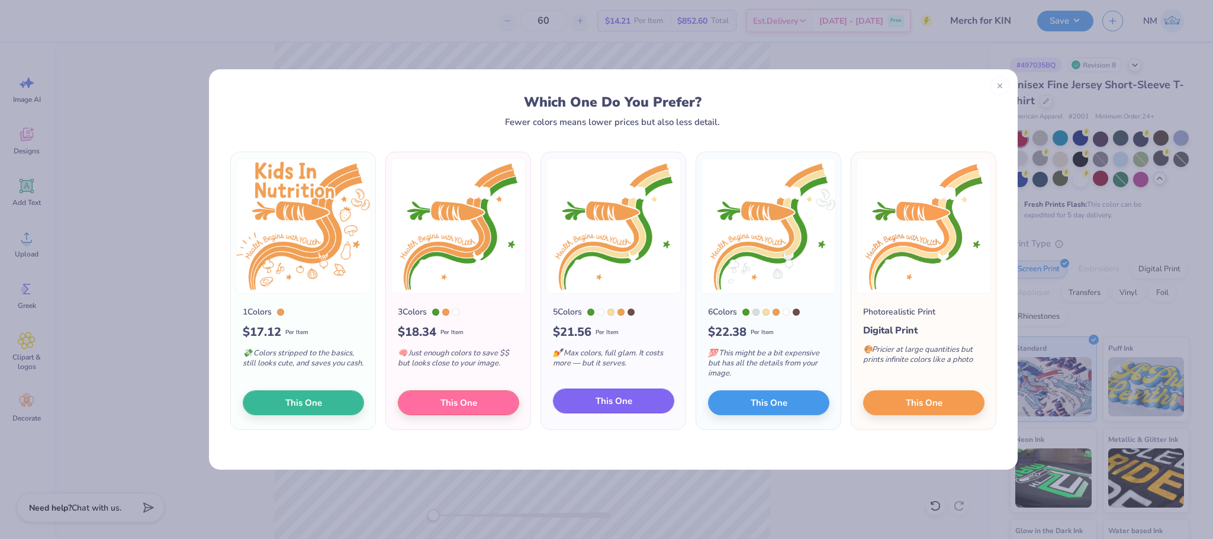
click at [593, 400] on button "This One" at bounding box center [613, 400] width 121 height 25
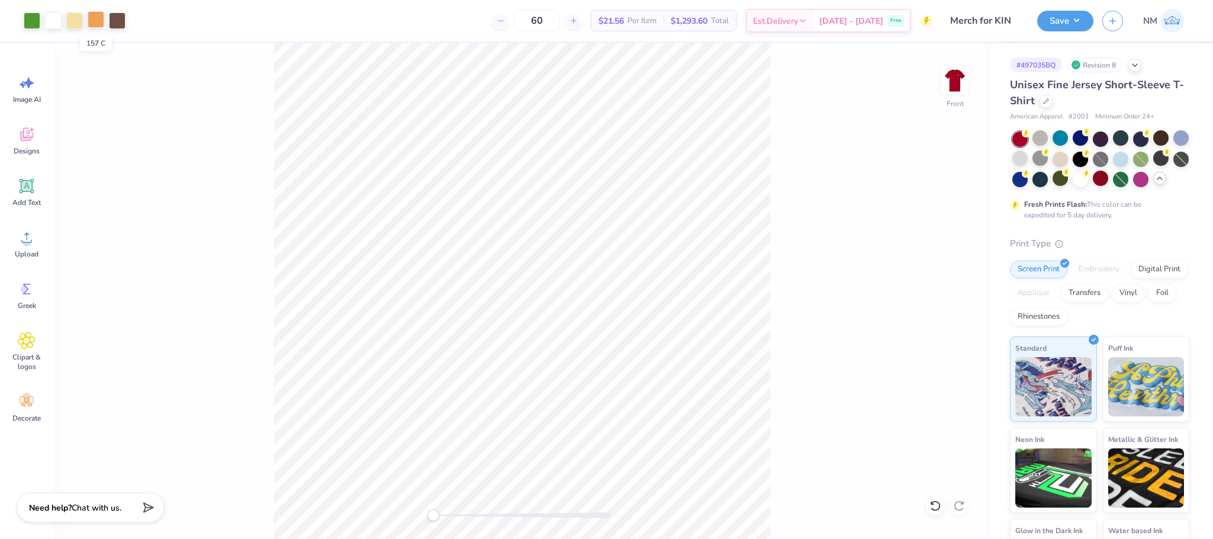
click at [92, 20] on div at bounding box center [96, 19] width 17 height 17
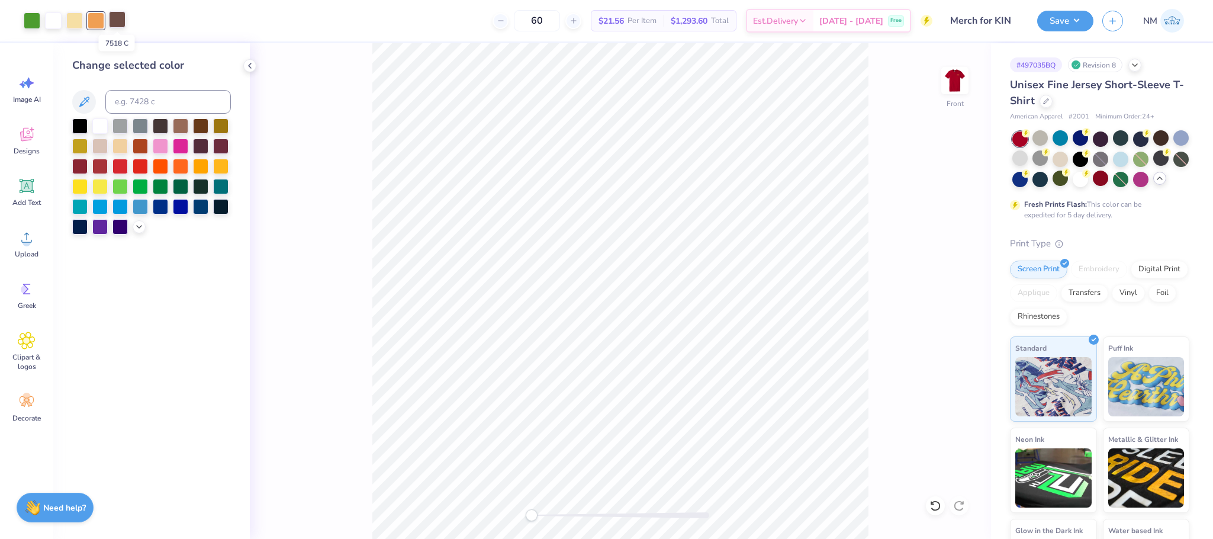
click at [112, 20] on div at bounding box center [117, 19] width 17 height 17
click at [115, 100] on input at bounding box center [167, 102] width 125 height 24
type input "157"
click at [121, 18] on div at bounding box center [117, 19] width 17 height 17
click at [156, 101] on input at bounding box center [167, 102] width 125 height 24
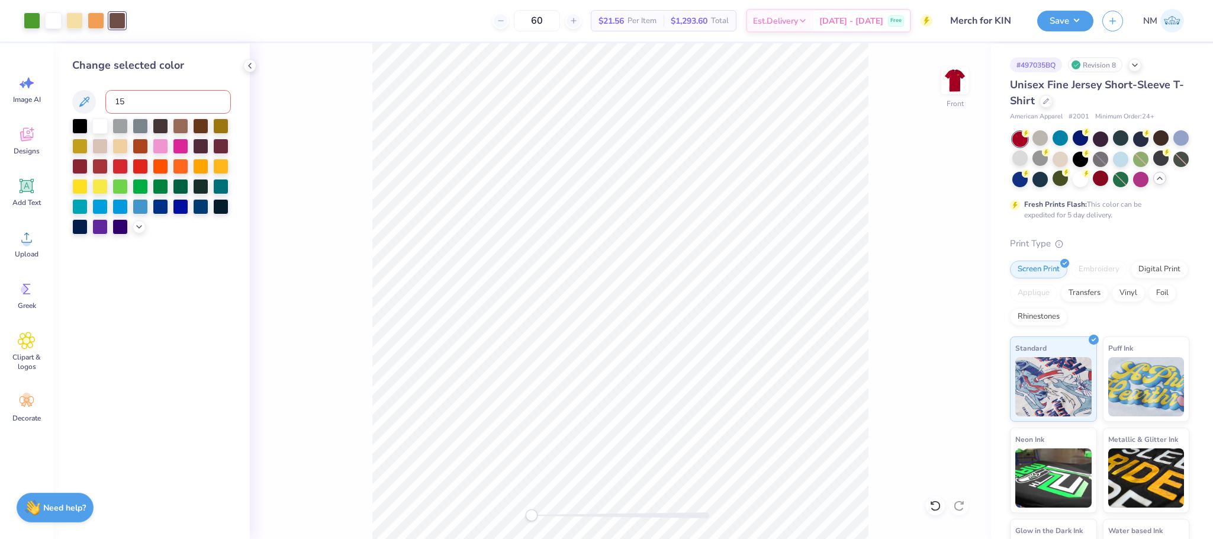
type input "157"
click at [125, 23] on div at bounding box center [117, 19] width 17 height 17
click at [252, 61] on icon at bounding box center [249, 65] width 9 height 9
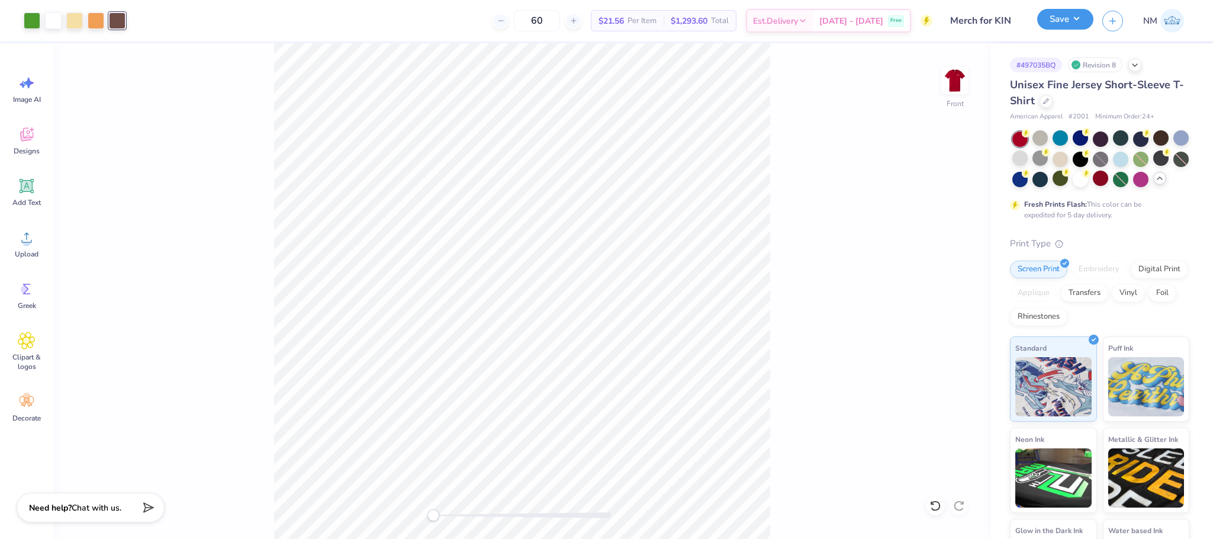
click at [1066, 12] on button "Save" at bounding box center [1065, 19] width 56 height 21
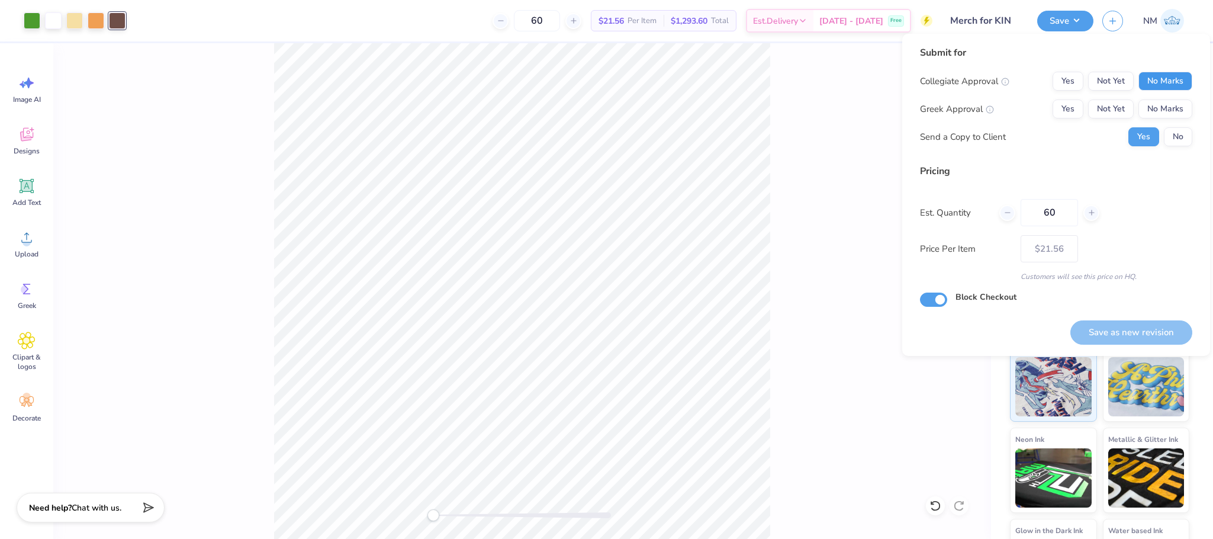
click at [1153, 75] on button "No Marks" at bounding box center [1165, 81] width 54 height 19
click at [1178, 104] on button "No Marks" at bounding box center [1165, 108] width 54 height 19
click at [1100, 336] on button "Save as new revision" at bounding box center [1131, 332] width 122 height 24
type input "$21.56"
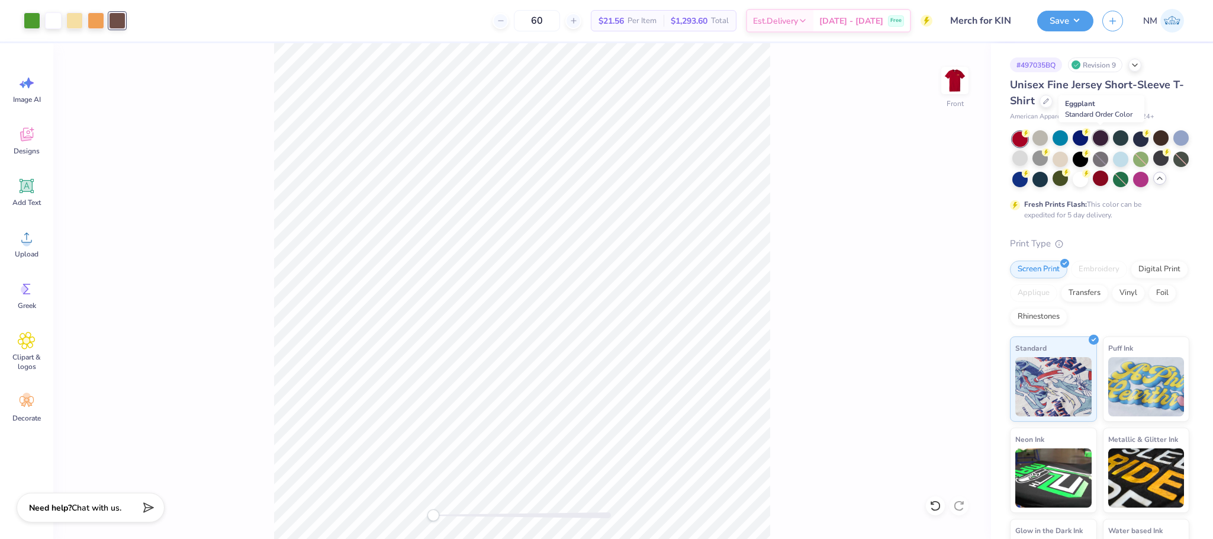
click at [1102, 134] on div at bounding box center [1100, 137] width 15 height 15
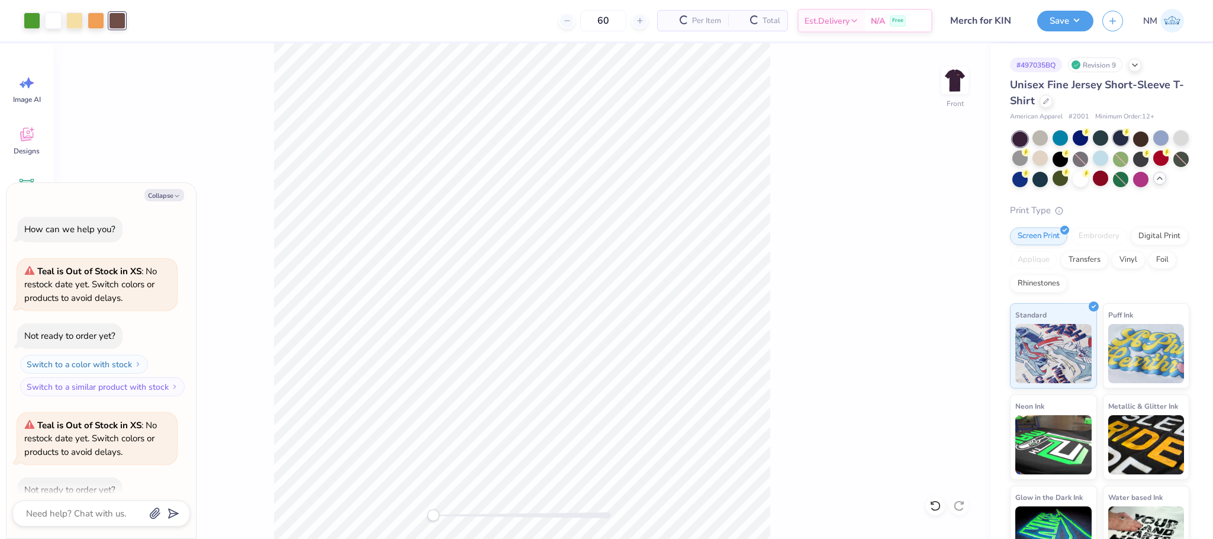
scroll to position [218, 0]
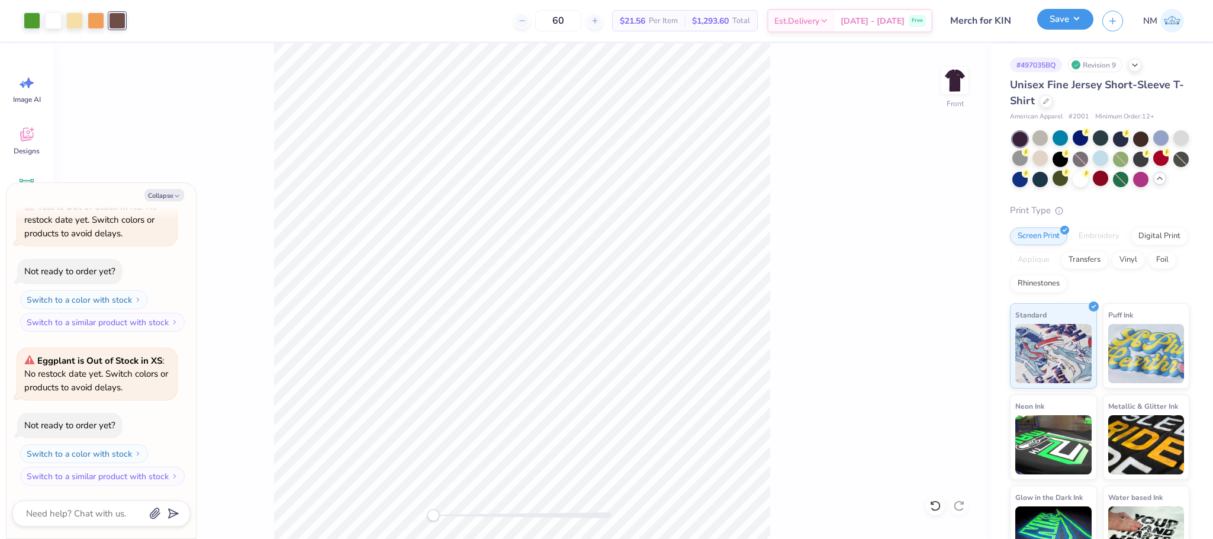
click at [1063, 13] on button "Save" at bounding box center [1065, 19] width 56 height 21
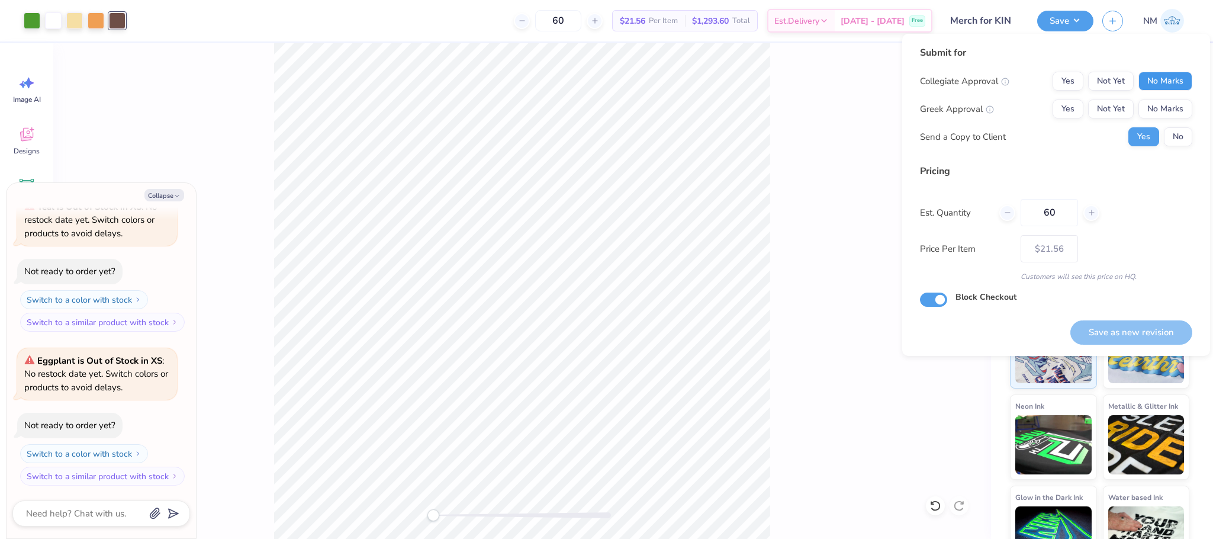
click at [1166, 77] on button "No Marks" at bounding box center [1165, 81] width 54 height 19
click at [1172, 112] on button "No Marks" at bounding box center [1165, 108] width 54 height 19
click at [1121, 326] on button "Save as new revision" at bounding box center [1131, 332] width 122 height 24
type textarea "x"
type input "– –"
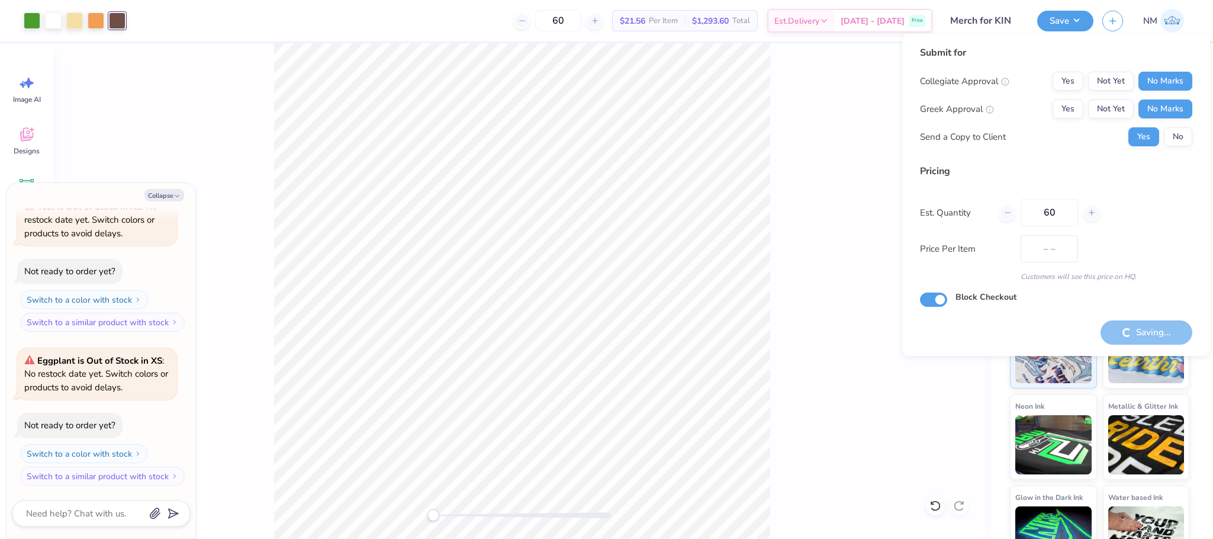
type textarea "x"
type input "$21.56"
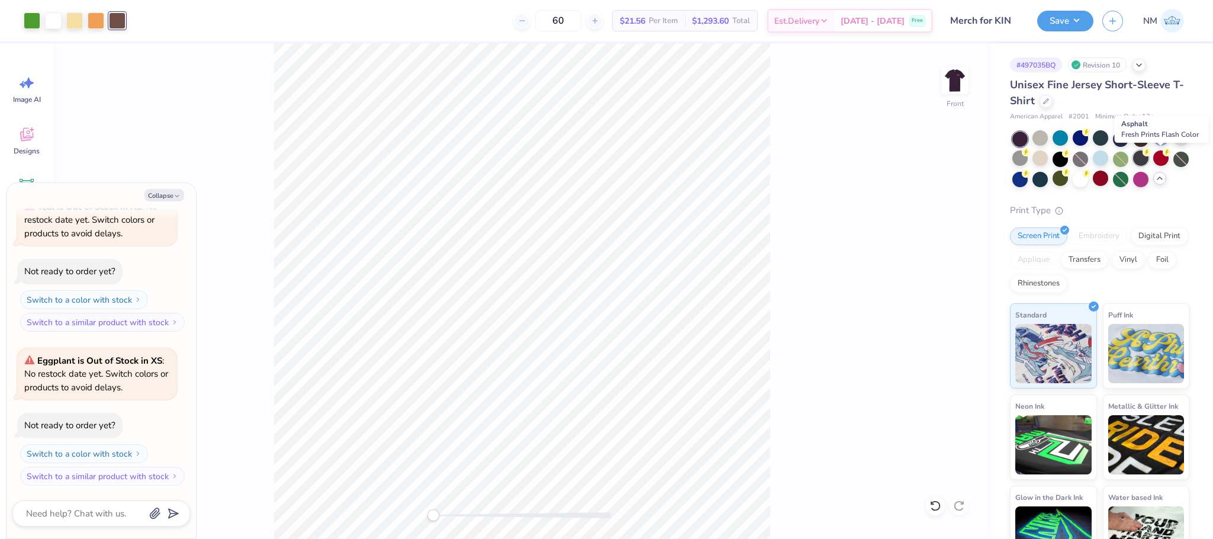
click at [1148, 155] on div at bounding box center [1140, 157] width 15 height 15
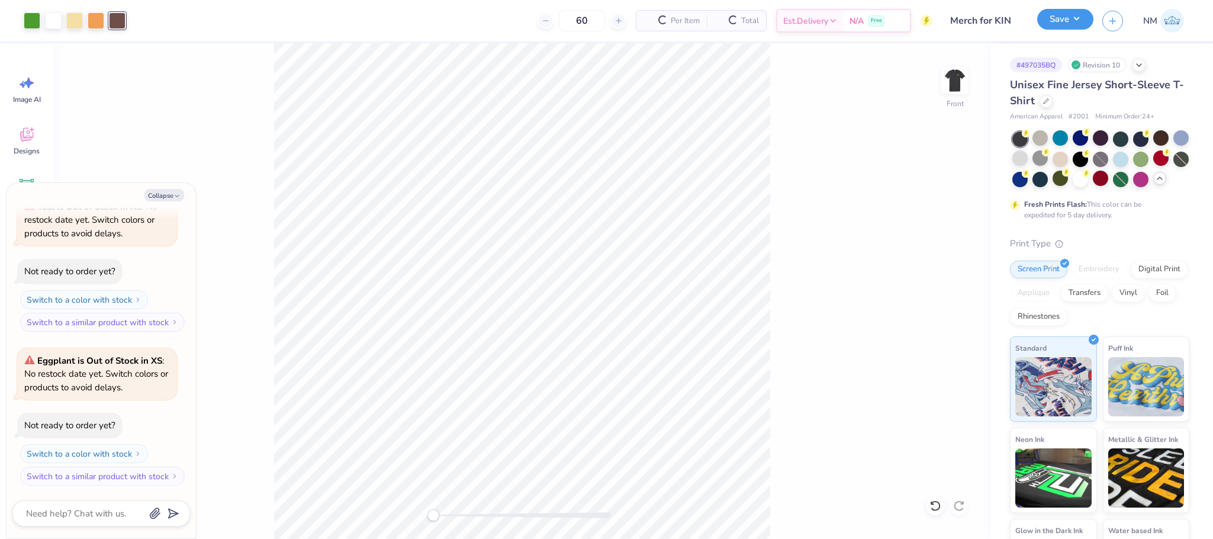
click at [1060, 9] on button "Save" at bounding box center [1065, 19] width 56 height 21
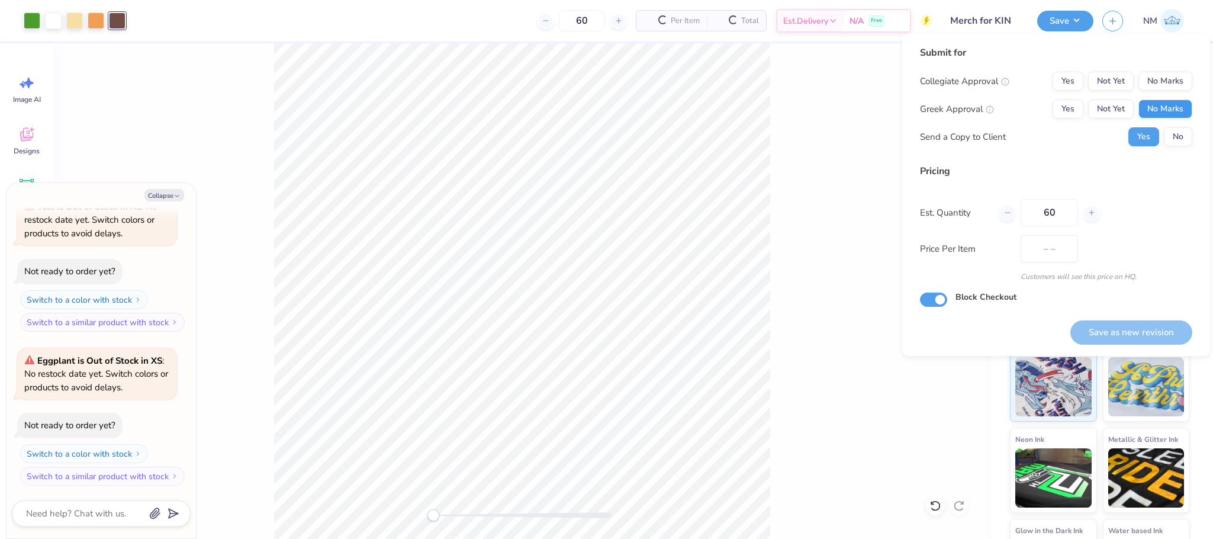
type textarea "x"
type input "$21.56"
click at [1179, 75] on button "No Marks" at bounding box center [1165, 81] width 54 height 19
click at [1170, 99] on div "Yes Not Yet No Marks" at bounding box center [1122, 108] width 140 height 19
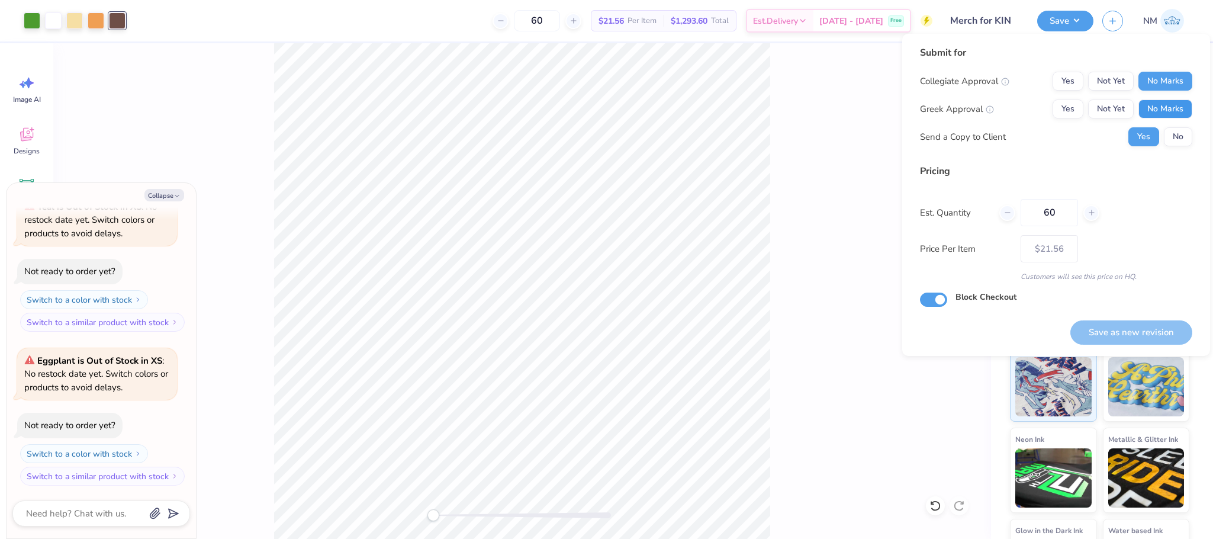
click at [1158, 112] on button "No Marks" at bounding box center [1165, 108] width 54 height 19
click at [1142, 333] on button "Save as new revision" at bounding box center [1131, 332] width 122 height 24
type textarea "x"
type input "– –"
type textarea "x"
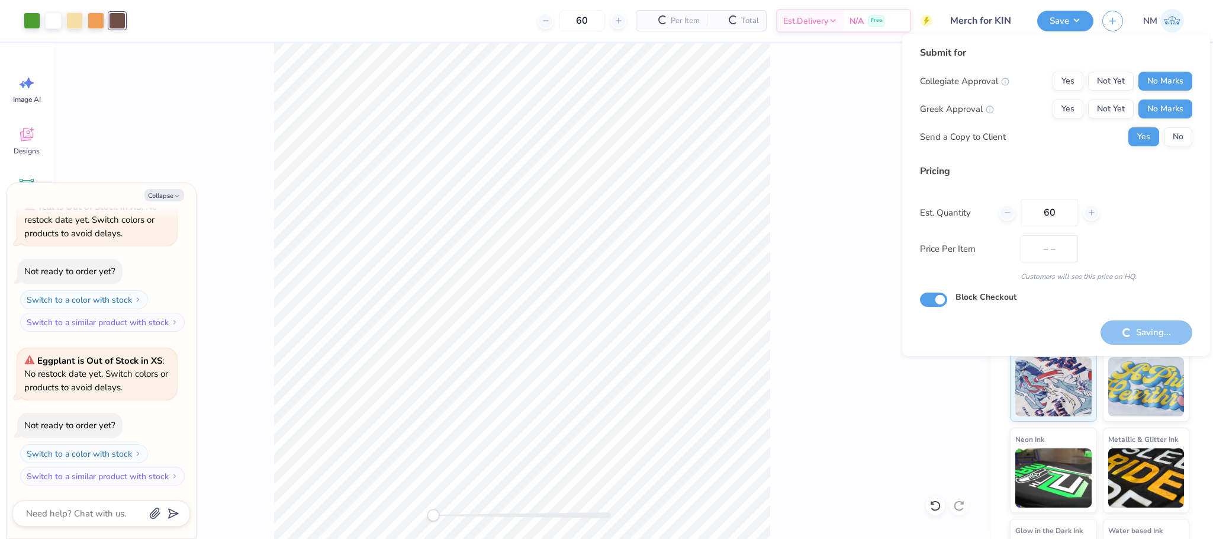
type input "$21.56"
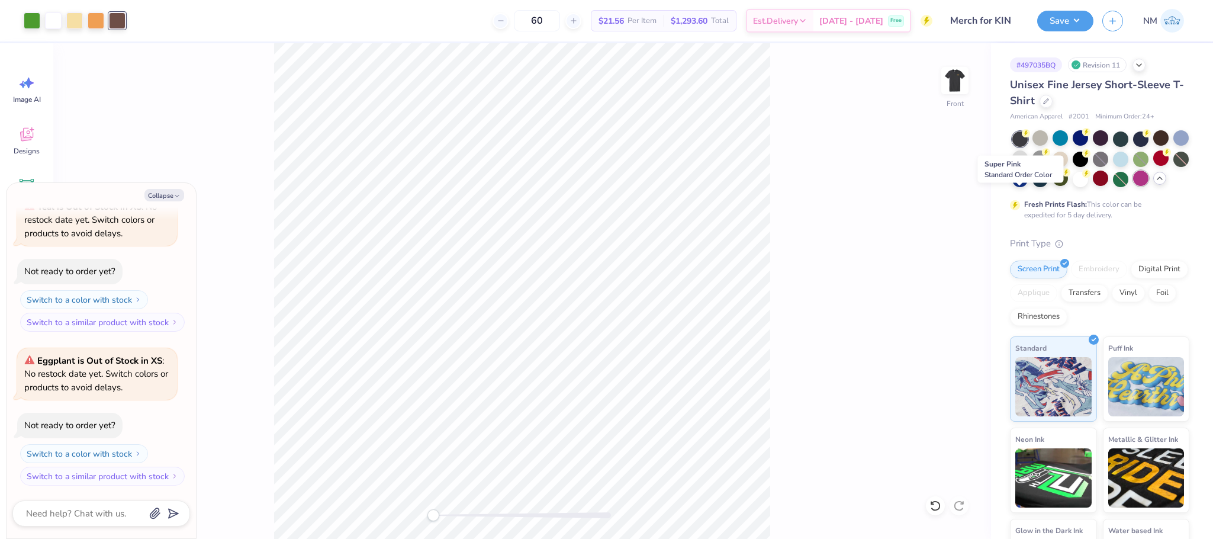
click at [1133, 186] on div at bounding box center [1140, 177] width 15 height 15
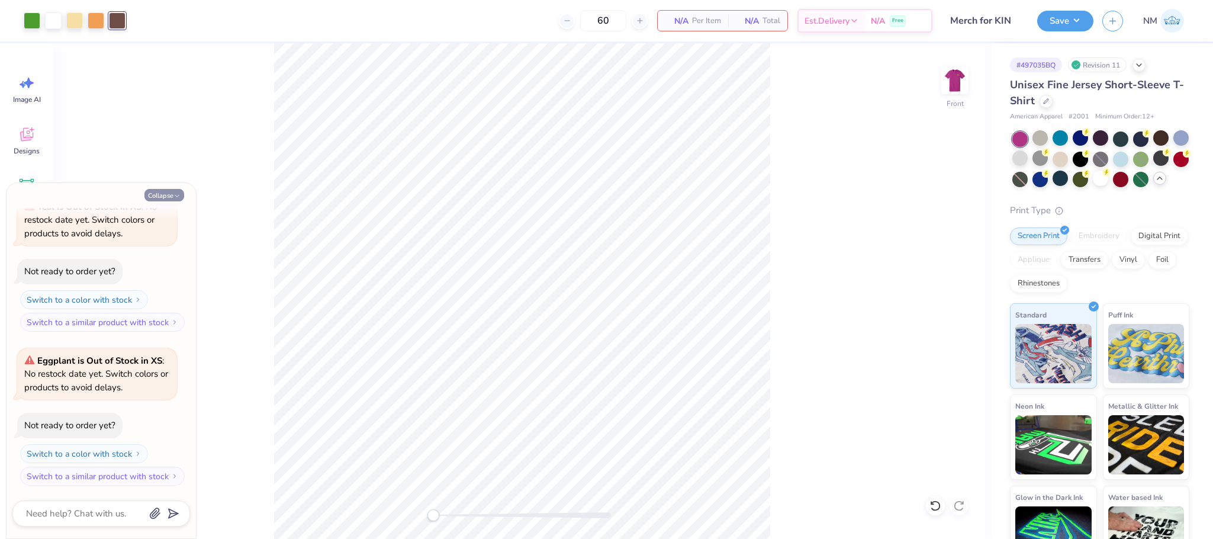
click at [172, 191] on button "Collapse" at bounding box center [164, 195] width 40 height 12
type textarea "x"
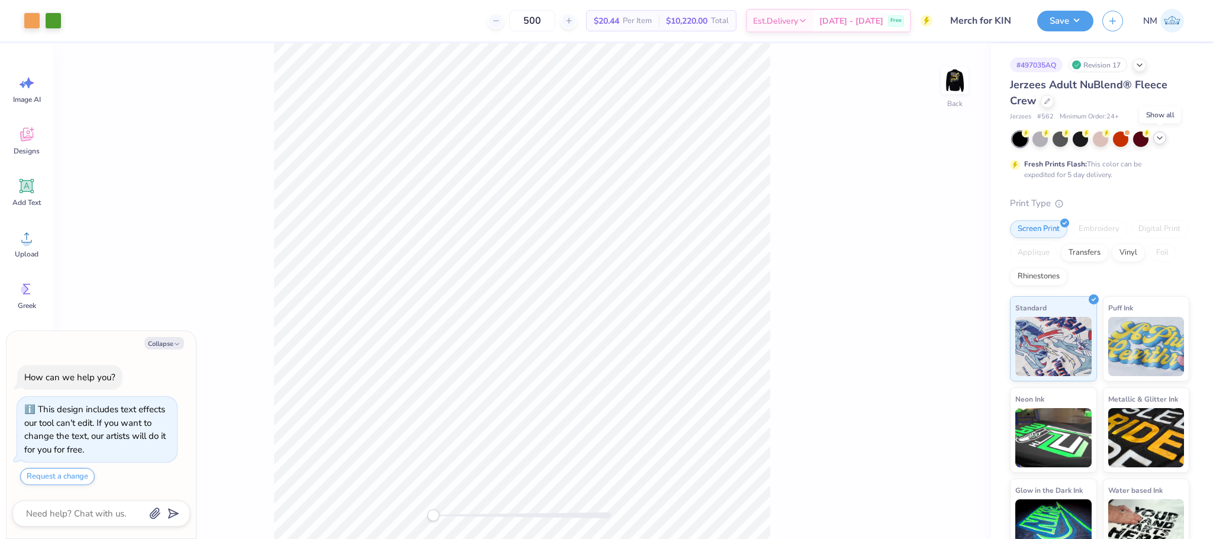
click at [1158, 137] on icon at bounding box center [1159, 137] width 9 height 9
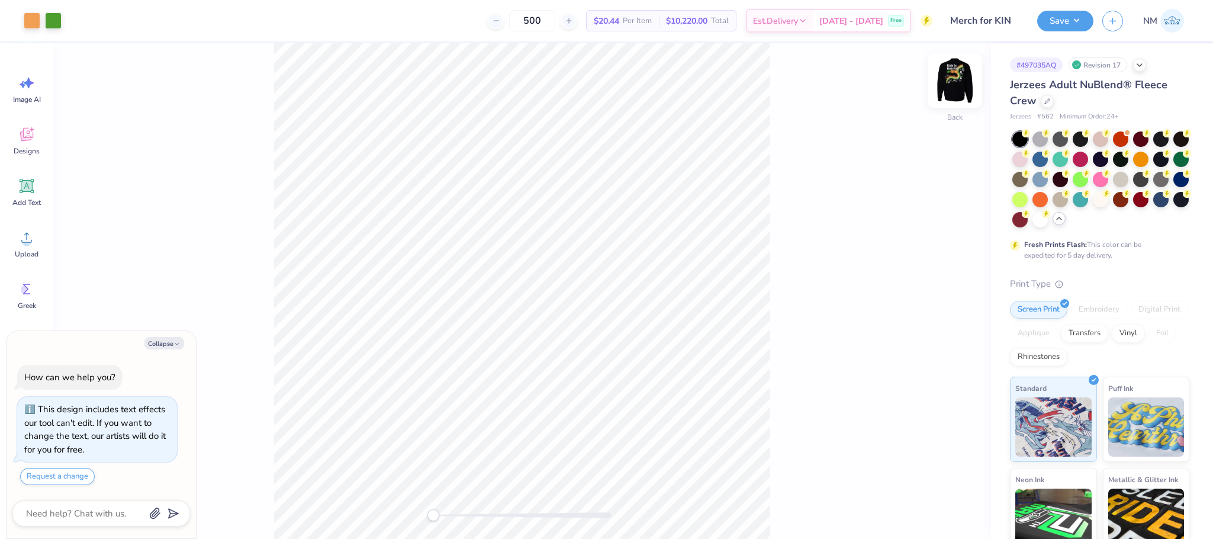
click at [964, 82] on img at bounding box center [954, 80] width 47 height 47
click at [1106, 139] on div at bounding box center [1100, 137] width 15 height 15
click at [1138, 139] on div at bounding box center [1140, 137] width 15 height 15
click at [959, 87] on img at bounding box center [954, 80] width 47 height 47
click at [945, 88] on img at bounding box center [954, 80] width 47 height 47
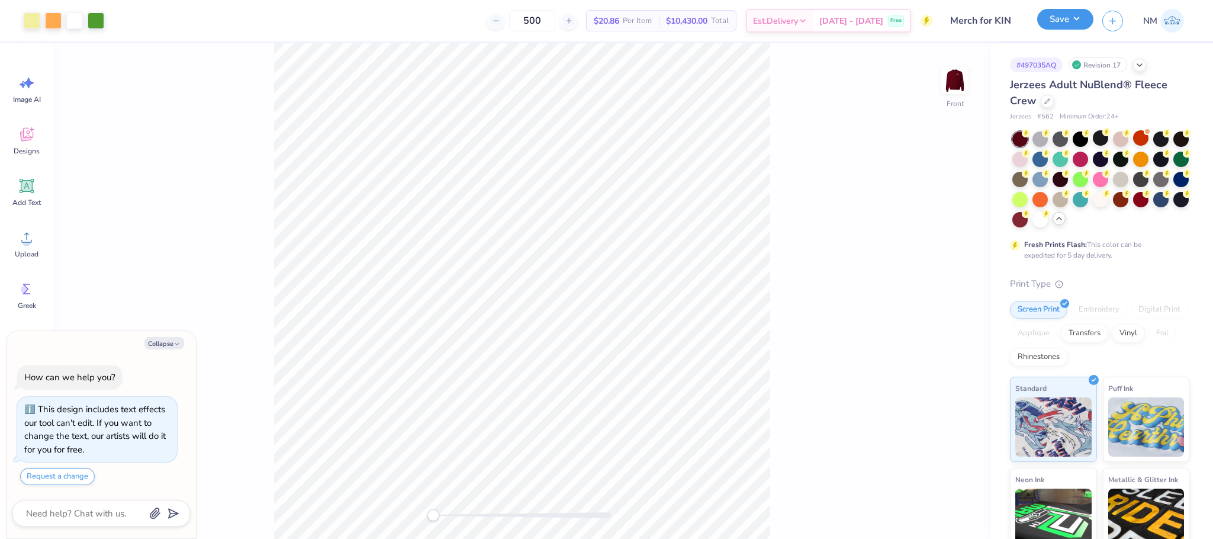
click at [1048, 18] on button "Save" at bounding box center [1065, 19] width 56 height 21
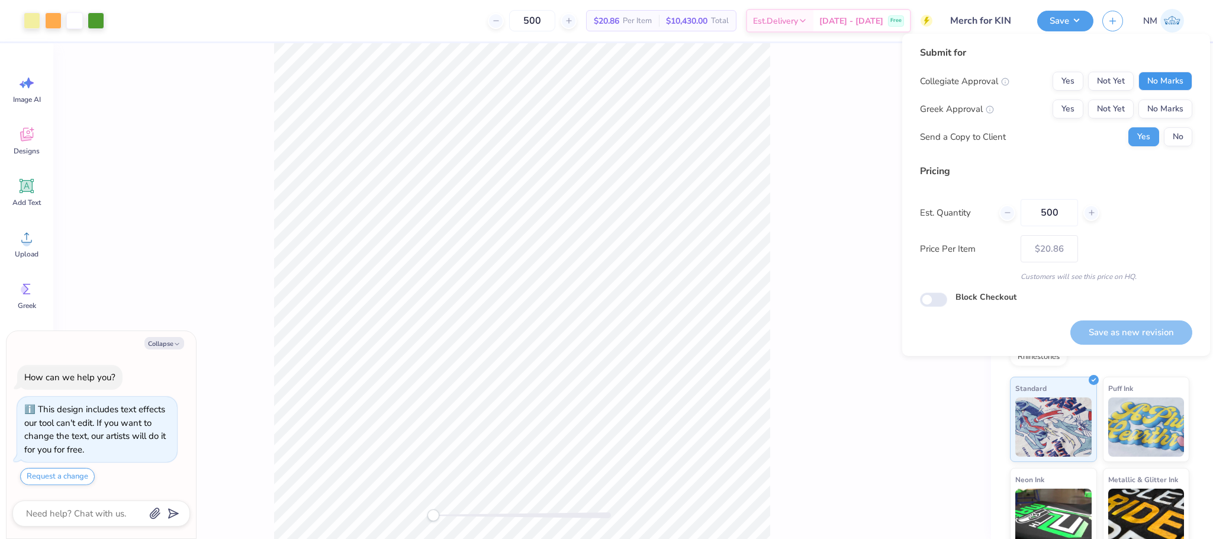
click at [1162, 76] on button "No Marks" at bounding box center [1165, 81] width 54 height 19
click at [1171, 104] on button "No Marks" at bounding box center [1165, 108] width 54 height 19
click at [1131, 327] on button "Save as new revision" at bounding box center [1131, 332] width 122 height 24
type textarea "x"
type input "– –"
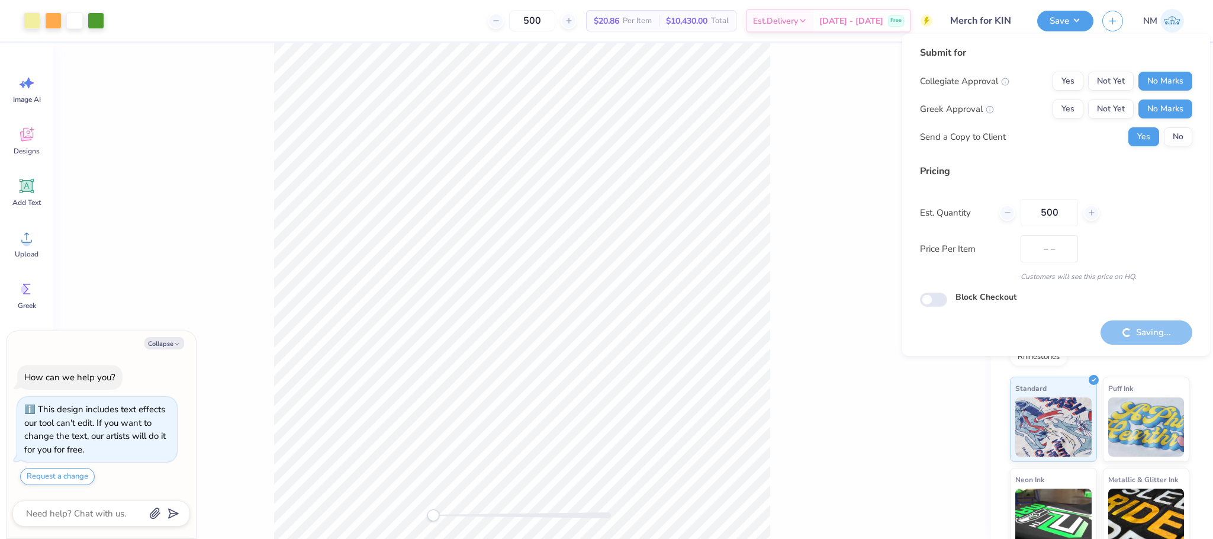
type textarea "x"
type input "$20.86"
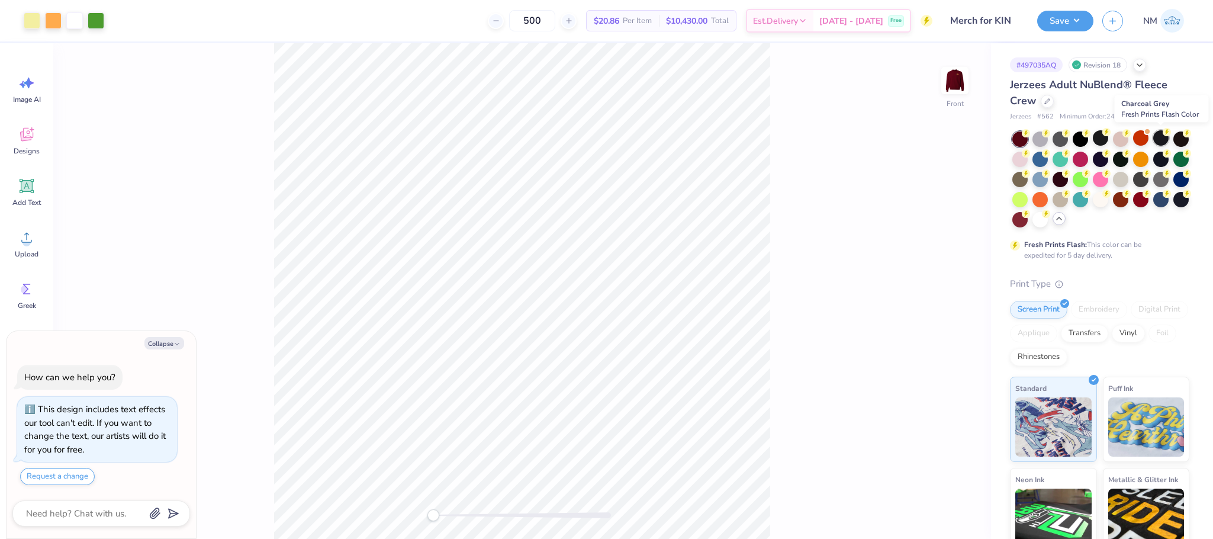
click at [1163, 135] on icon at bounding box center [1167, 132] width 8 height 8
click at [1073, 20] on button "Save" at bounding box center [1065, 19] width 56 height 21
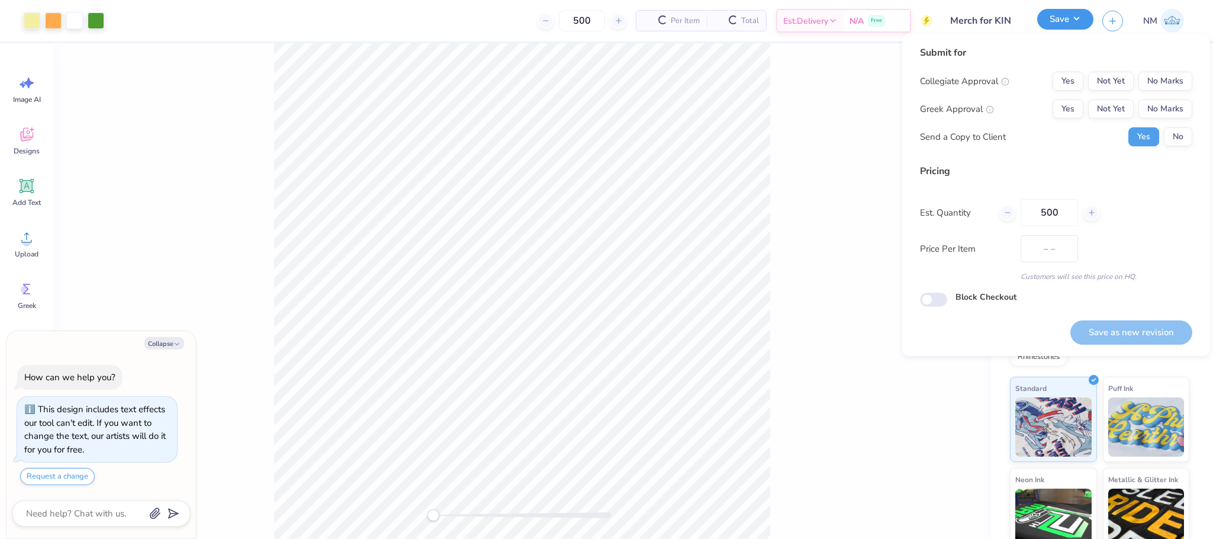
type textarea "x"
type input "$20.44"
click at [1161, 73] on button "No Marks" at bounding box center [1165, 81] width 54 height 19
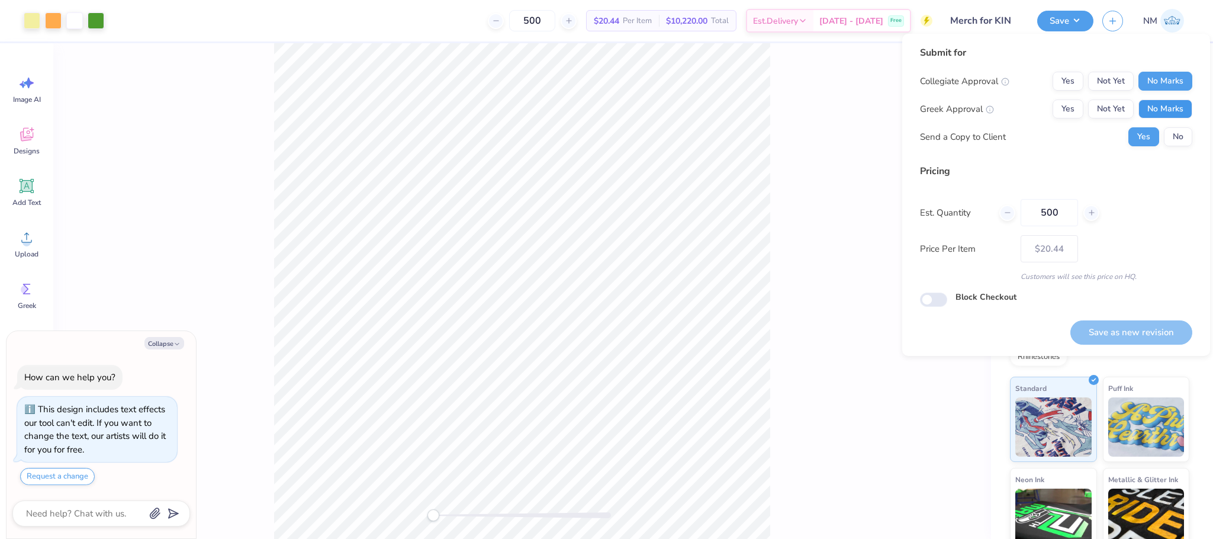
click at [1165, 101] on button "No Marks" at bounding box center [1165, 108] width 54 height 19
click at [1112, 329] on button "Save as new revision" at bounding box center [1131, 332] width 122 height 24
type textarea "x"
type input "– –"
type textarea "x"
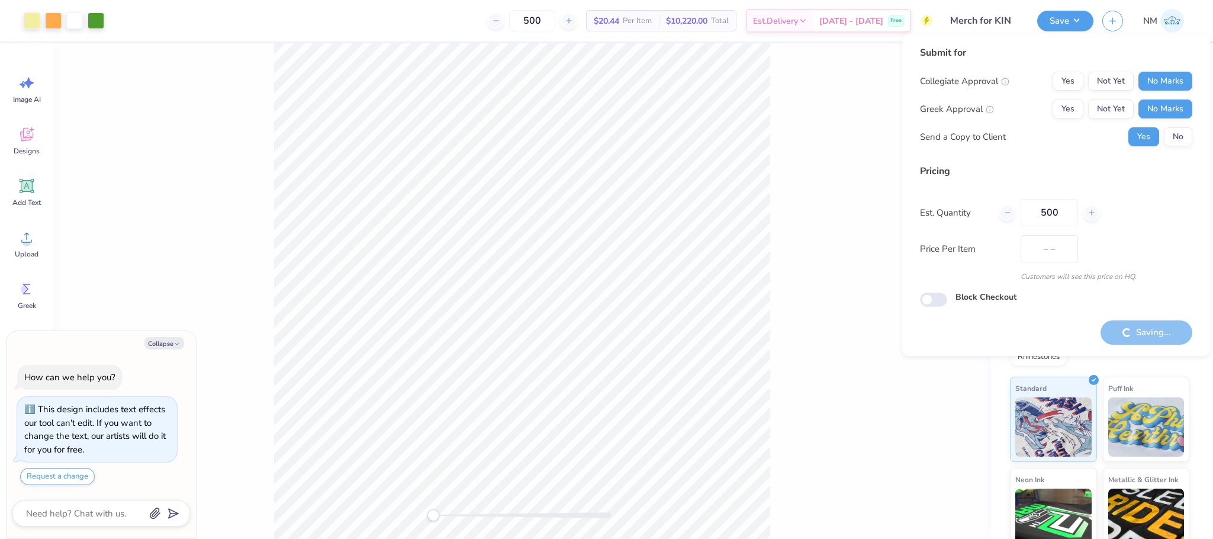
type input "$20.44"
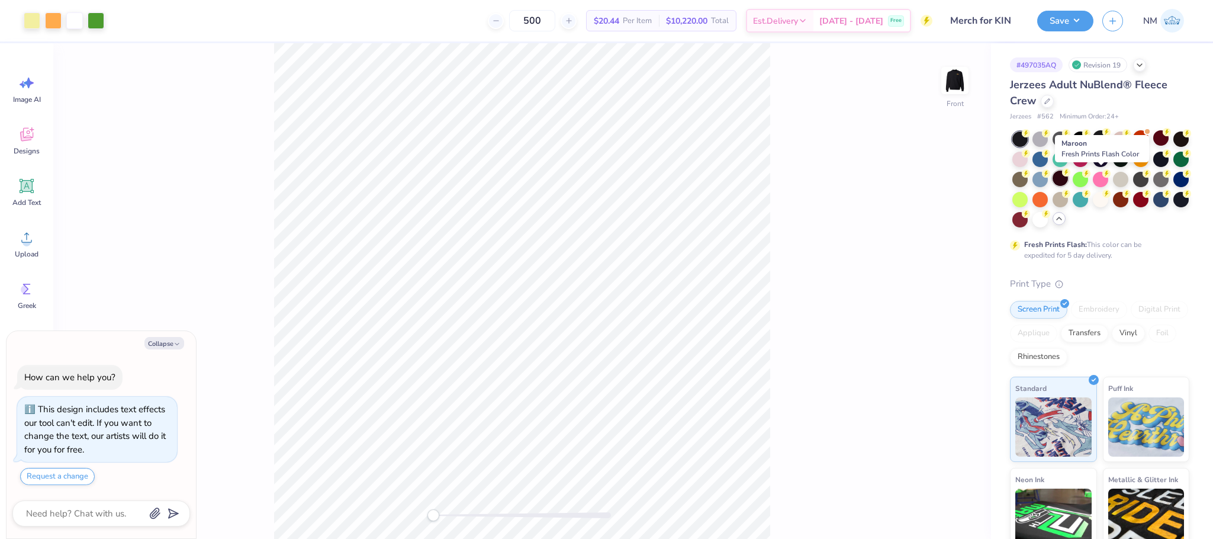
click at [1068, 178] on div at bounding box center [1059, 177] width 15 height 15
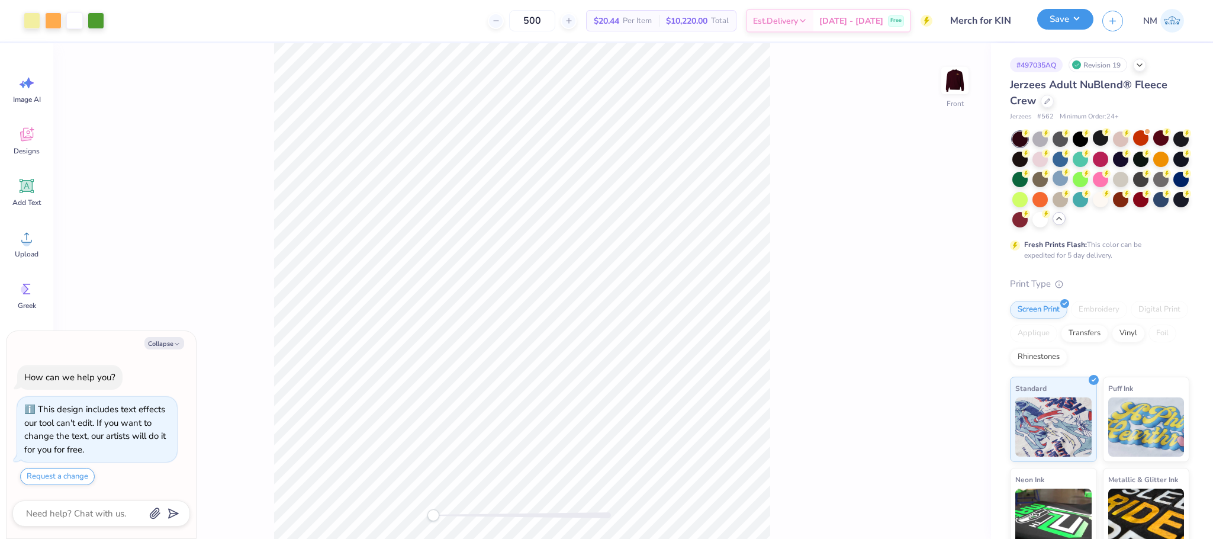
click at [1069, 11] on button "Save" at bounding box center [1065, 19] width 56 height 21
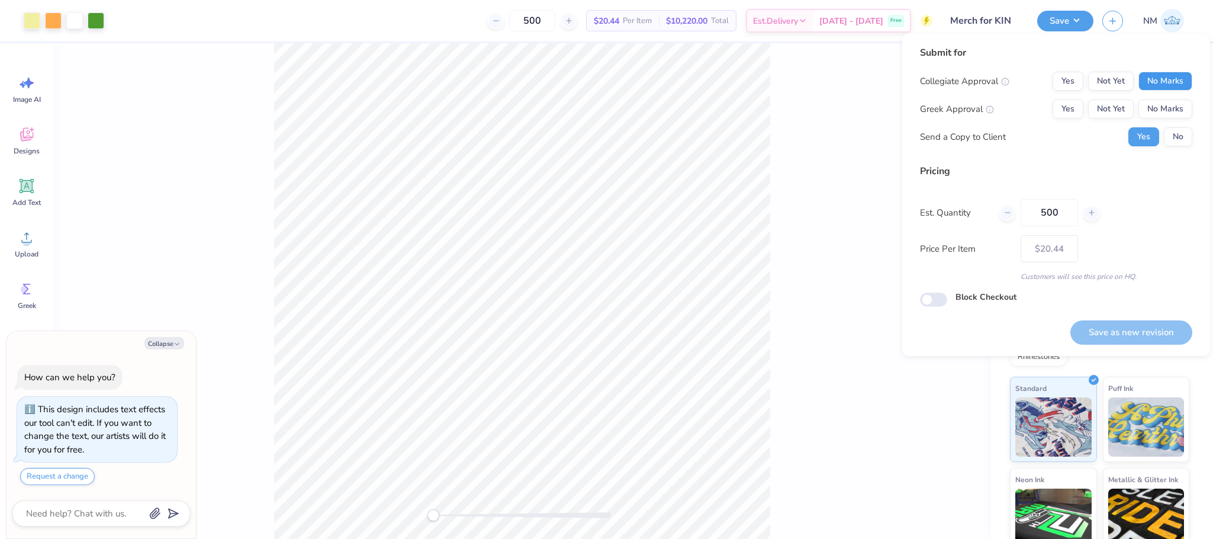
click at [1168, 80] on button "No Marks" at bounding box center [1165, 81] width 54 height 19
click at [1171, 107] on button "No Marks" at bounding box center [1165, 108] width 54 height 19
click at [1176, 327] on button "Save as new revision" at bounding box center [1131, 332] width 122 height 24
type textarea "x"
type input "– –"
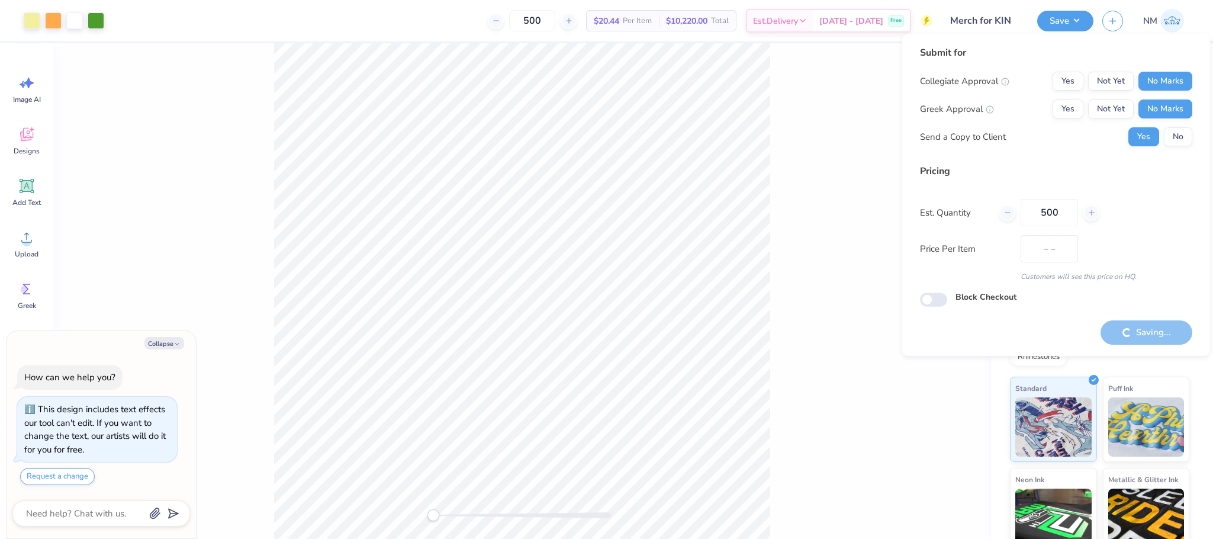
type textarea "x"
type input "$20.44"
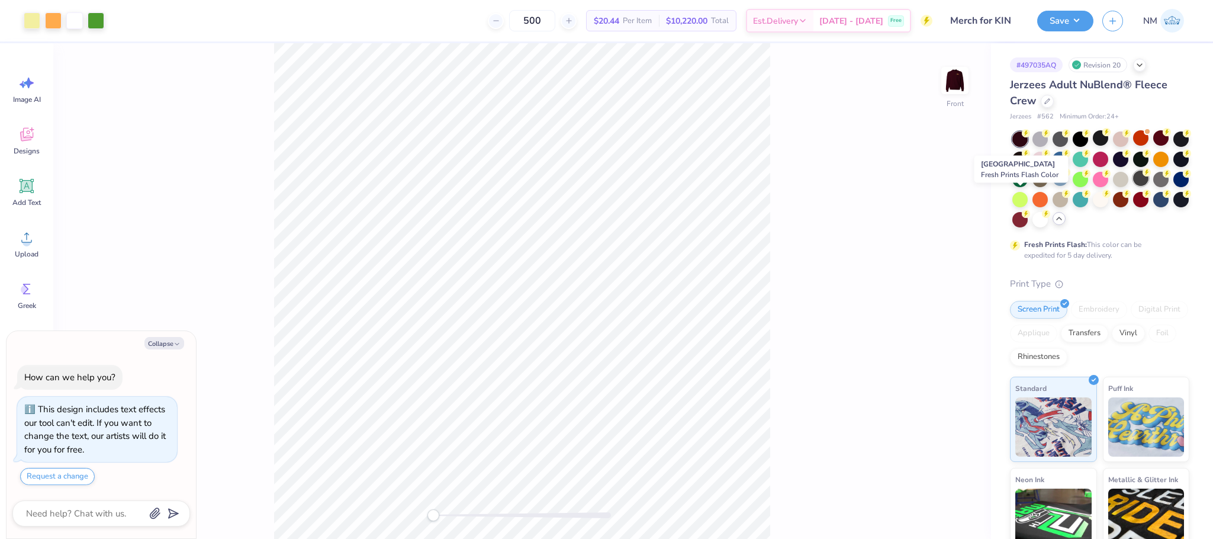
click at [1133, 186] on div at bounding box center [1140, 177] width 15 height 15
click at [1173, 187] on div at bounding box center [1180, 179] width 15 height 15
click at [1067, 18] on button "Save" at bounding box center [1065, 19] width 56 height 21
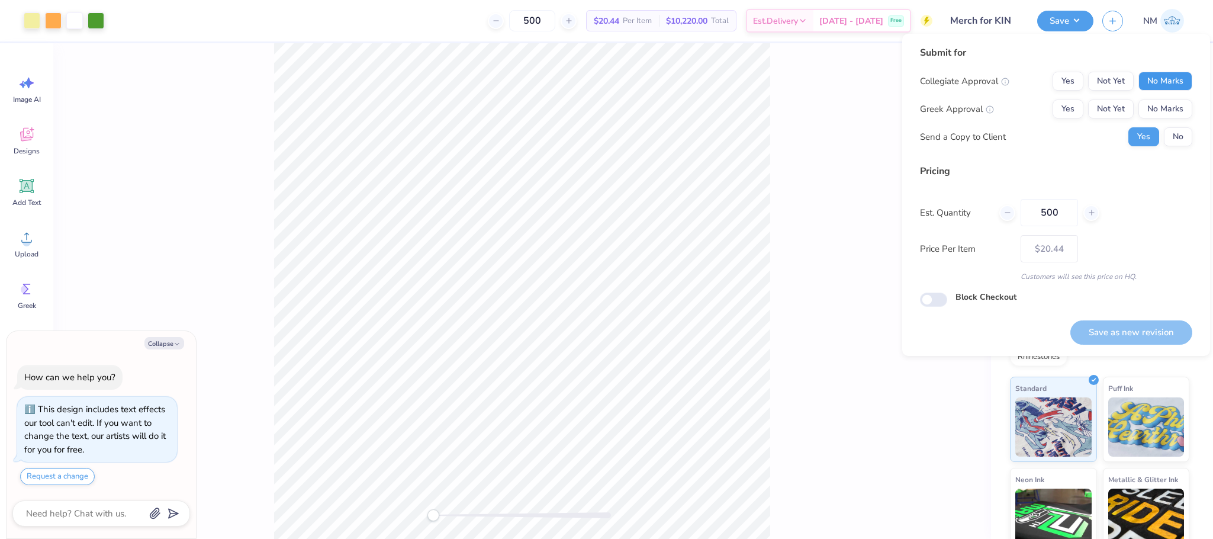
click at [1160, 75] on button "No Marks" at bounding box center [1165, 81] width 54 height 19
click at [1161, 95] on div "Collegiate Approval Yes Not Yet No Marks Greek Approval Yes Not Yet No Marks Se…" at bounding box center [1056, 109] width 272 height 75
click at [1161, 101] on button "No Marks" at bounding box center [1165, 108] width 54 height 19
click at [1112, 332] on button "Save as new revision" at bounding box center [1131, 332] width 122 height 24
type textarea "x"
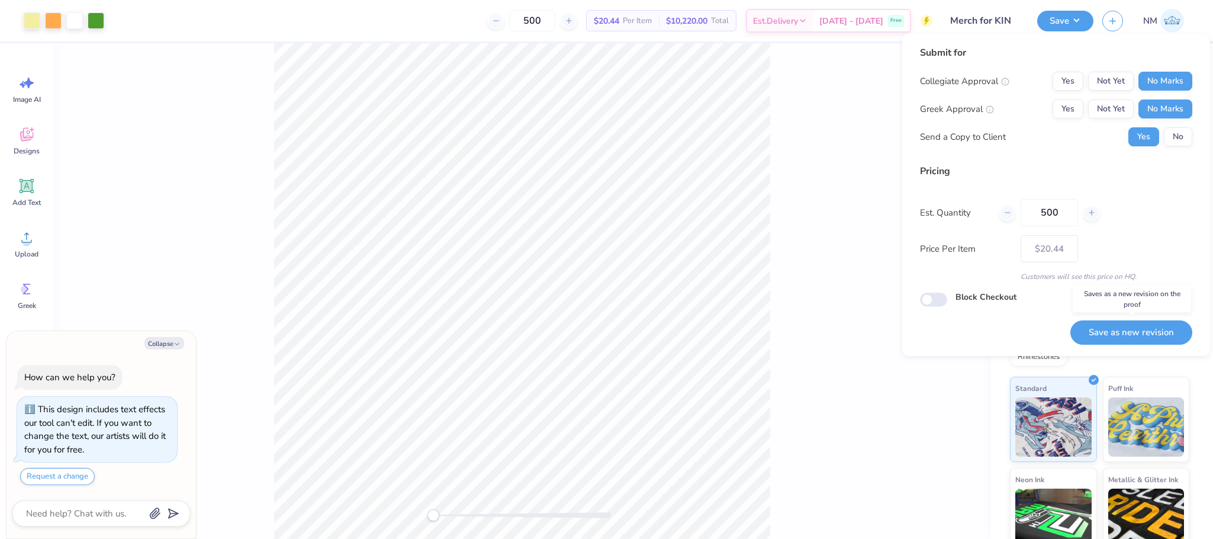
type input "– –"
type textarea "x"
type input "$20.44"
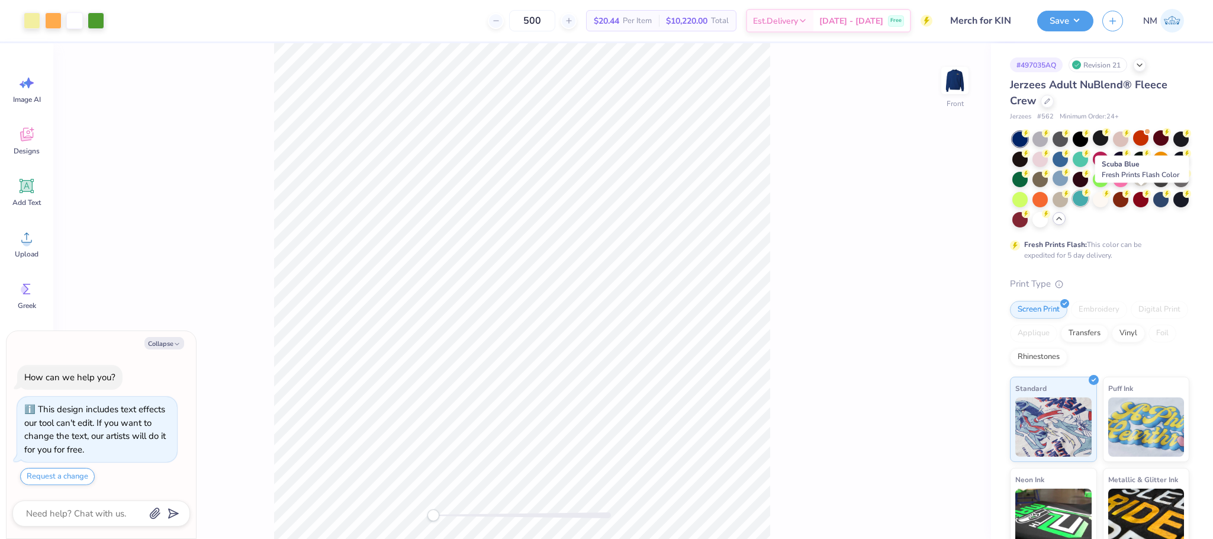
click at [1088, 199] on div at bounding box center [1080, 198] width 15 height 15
click at [1128, 139] on div at bounding box center [1120, 137] width 15 height 15
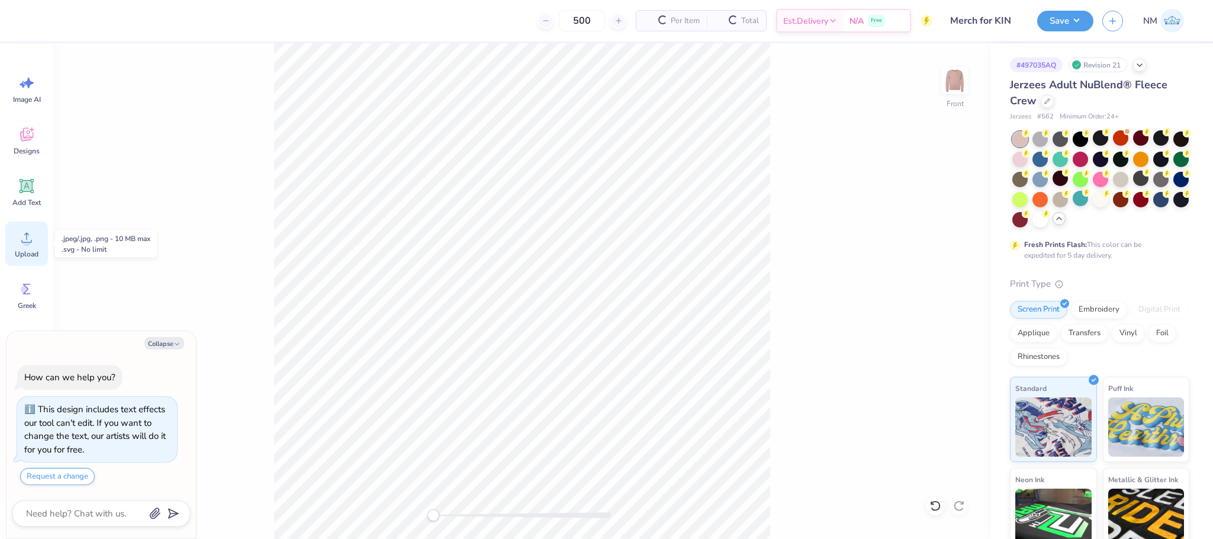
click at [21, 233] on icon at bounding box center [27, 237] width 18 height 18
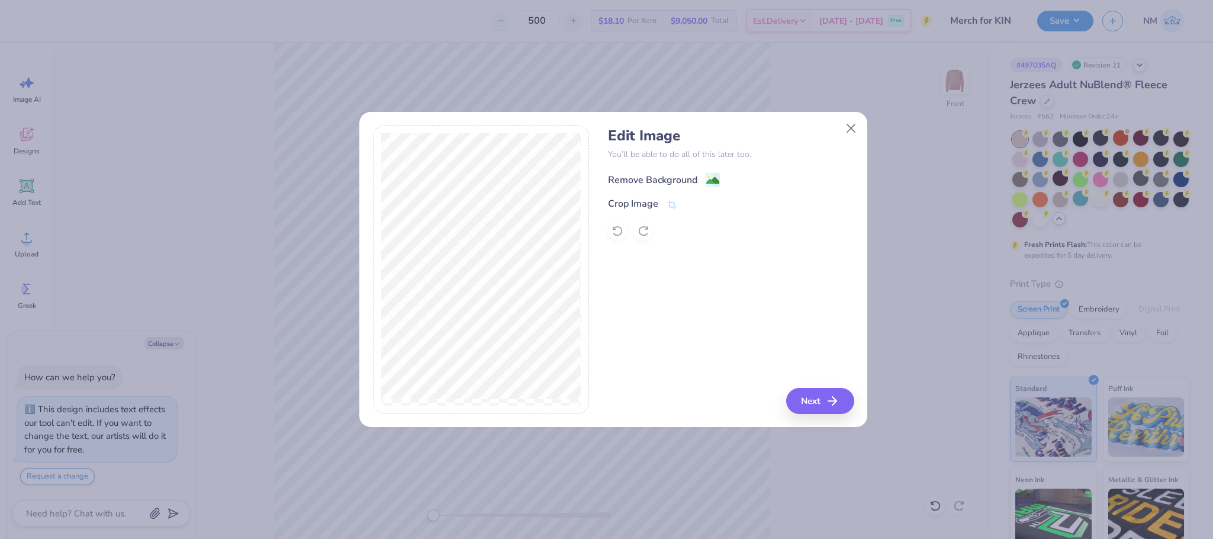
click at [693, 182] on div "Remove Background" at bounding box center [652, 180] width 89 height 14
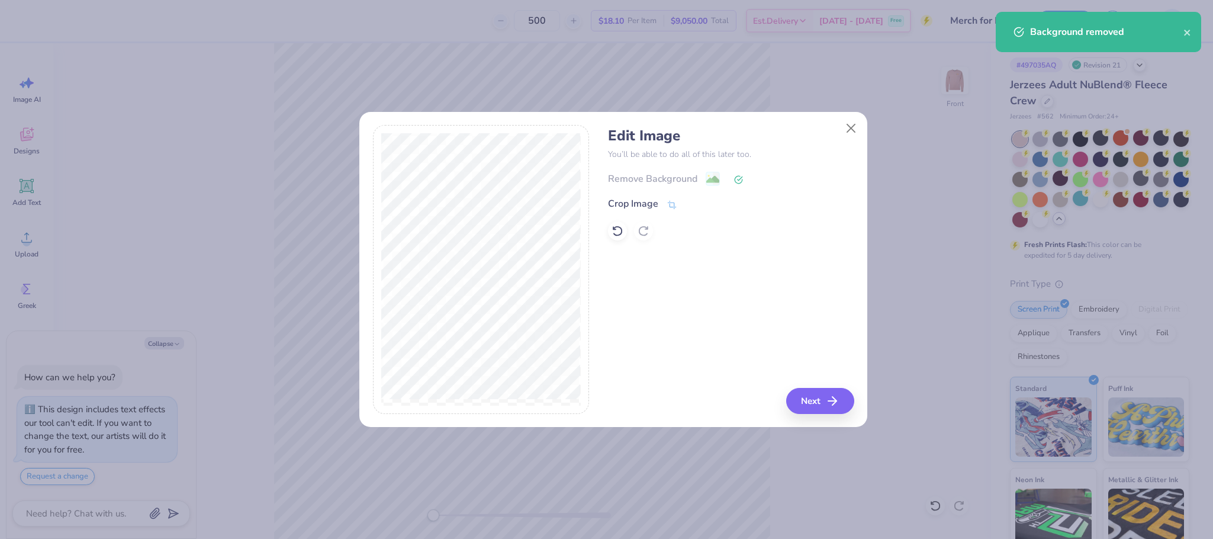
type textarea "x"
